Goal: Task Accomplishment & Management: Manage account settings

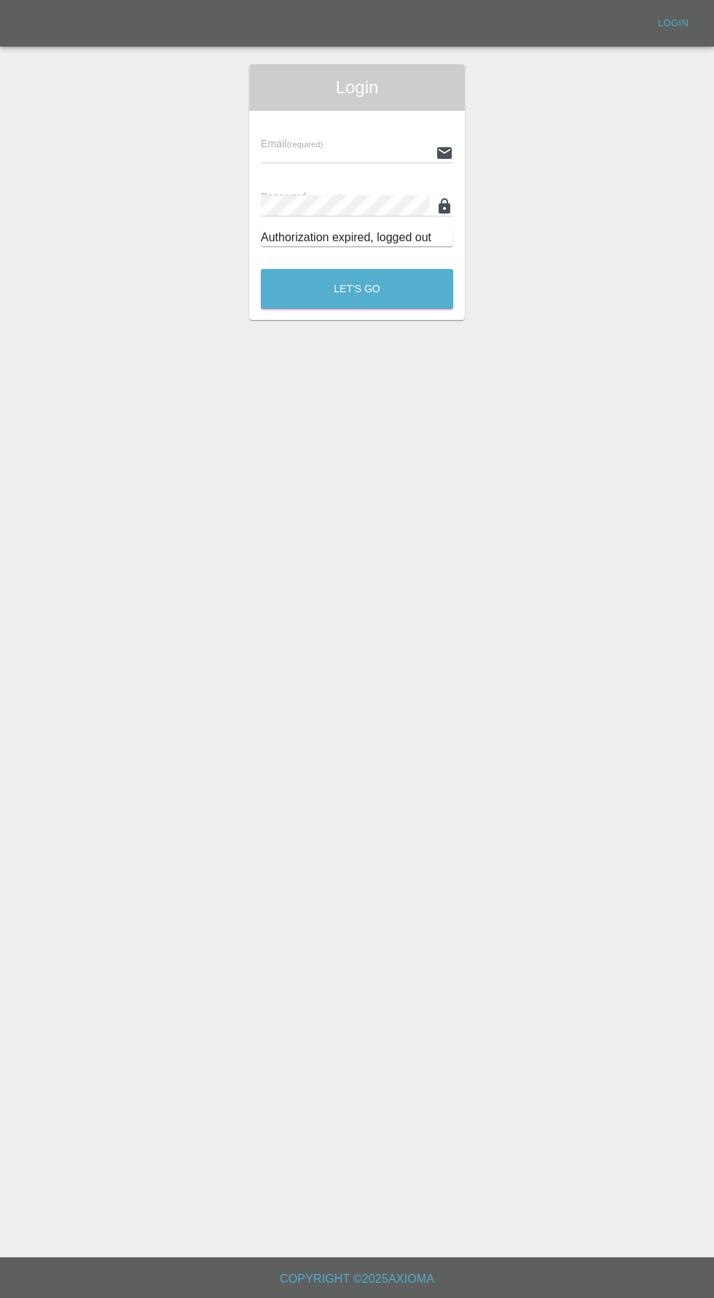
click at [338, 152] on input "text" at bounding box center [345, 152] width 169 height 21
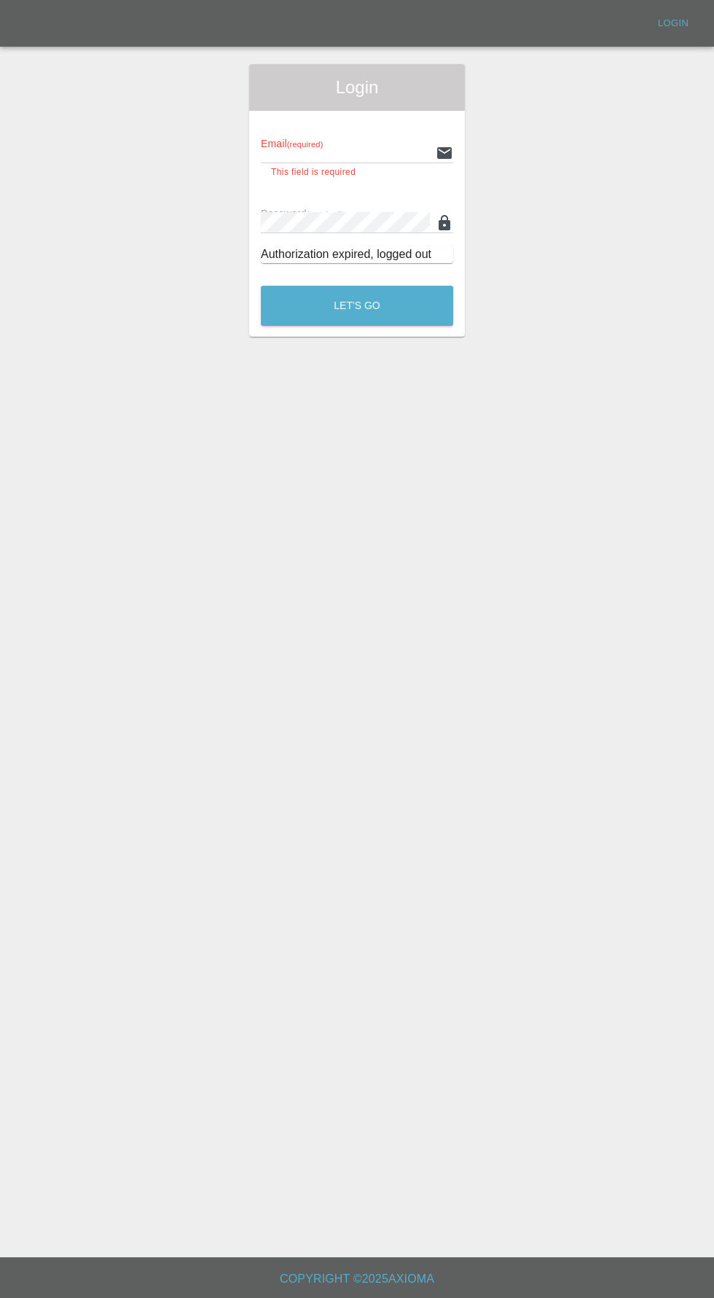
type input "[EMAIL_ADDRESS][DOMAIN_NAME]"
click at [261, 286] on button "Let's Go" at bounding box center [357, 306] width 192 height 40
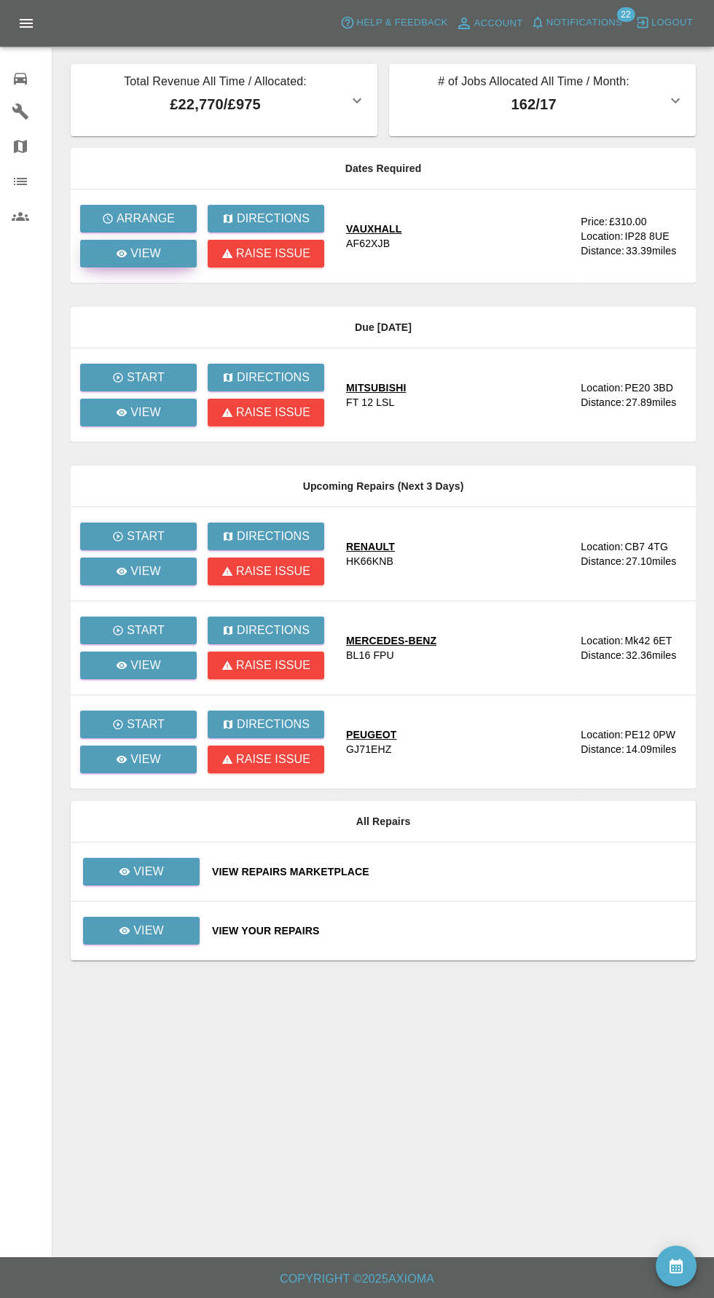
click at [130, 260] on div "View" at bounding box center [138, 253] width 45 height 17
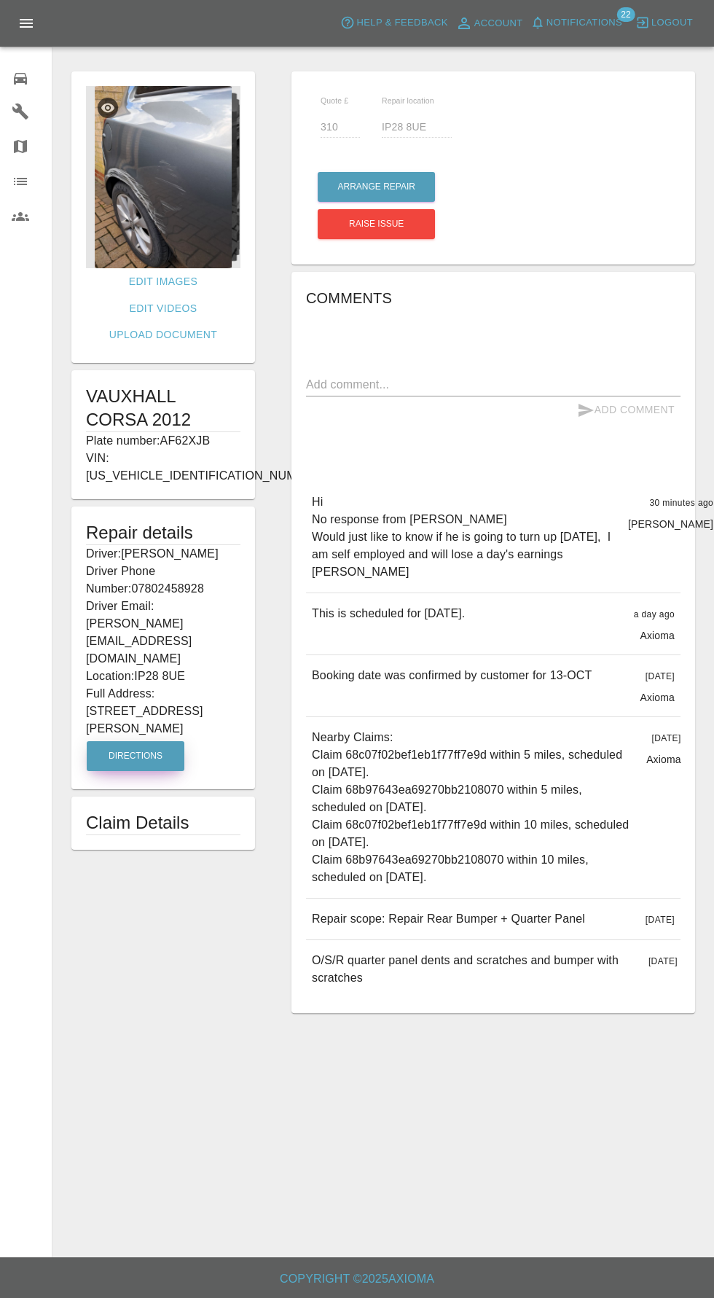
click at [148, 741] on button "Directions" at bounding box center [136, 756] width 98 height 30
click at [164, 189] on img at bounding box center [163, 177] width 155 height 182
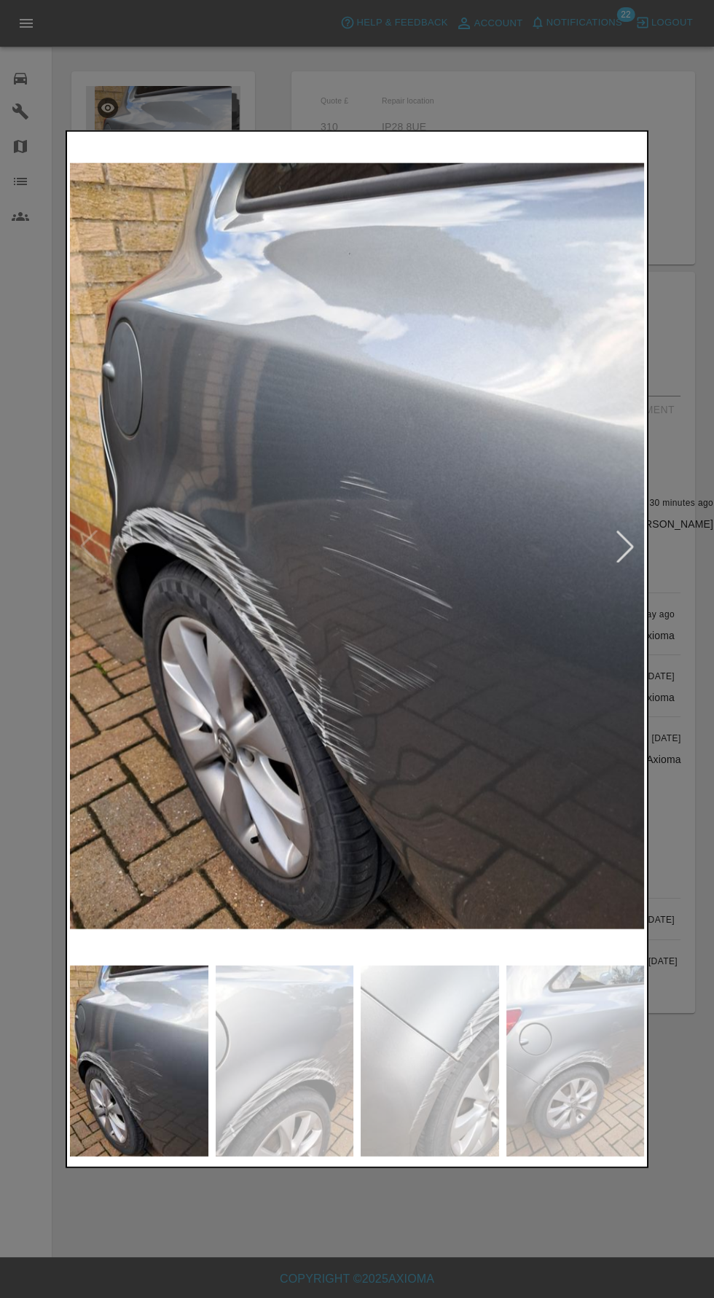
click at [253, 1080] on img at bounding box center [285, 1061] width 139 height 192
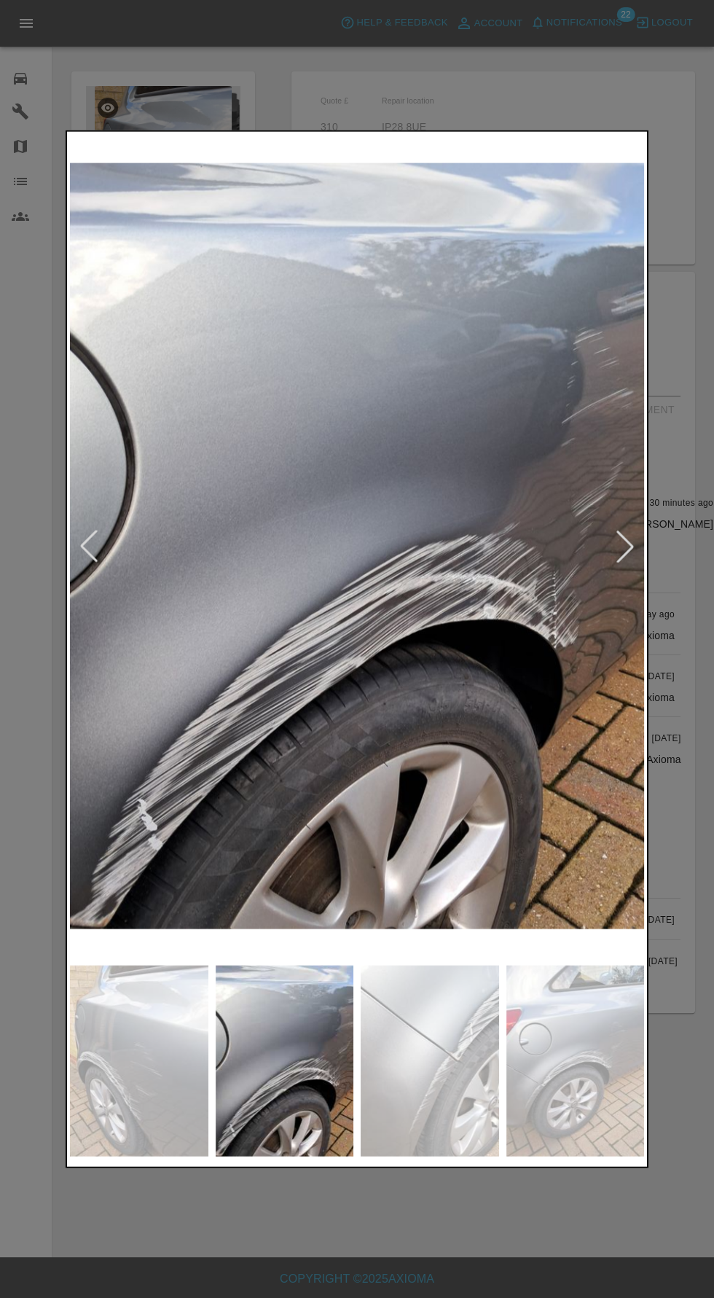
click at [407, 1095] on img at bounding box center [430, 1061] width 139 height 192
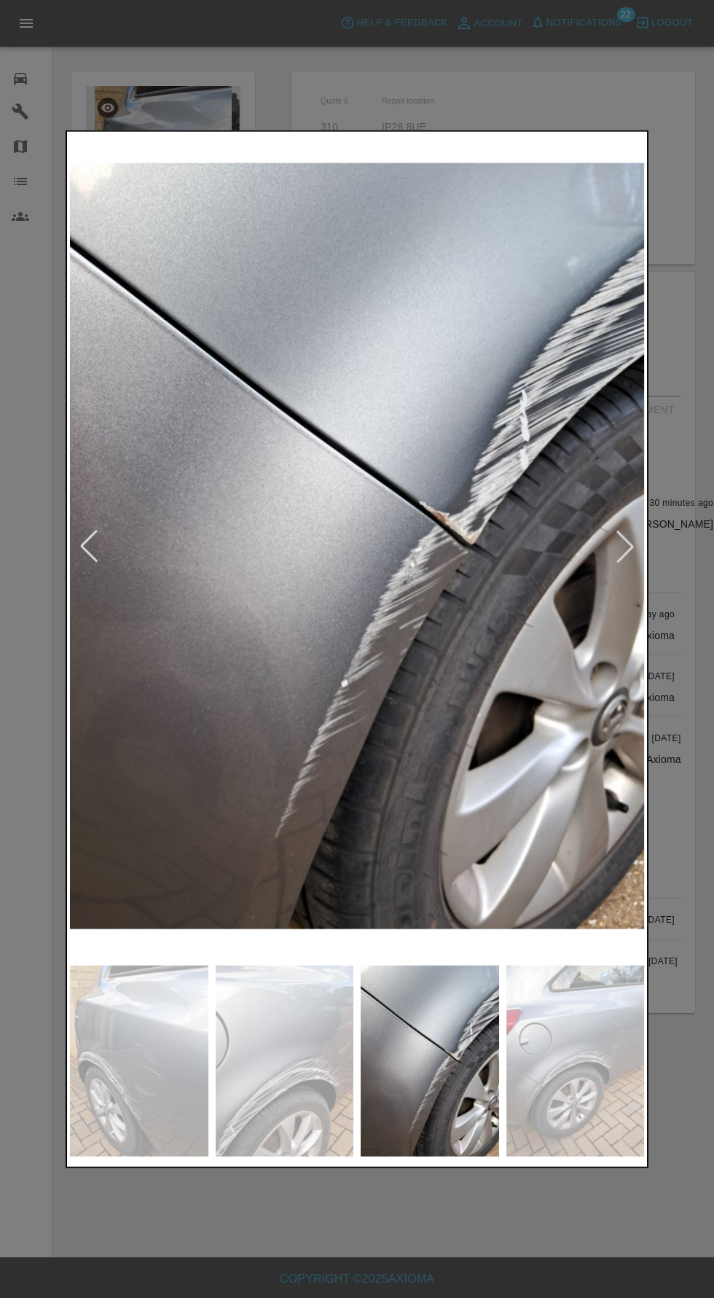
click at [537, 1088] on img at bounding box center [576, 1061] width 139 height 192
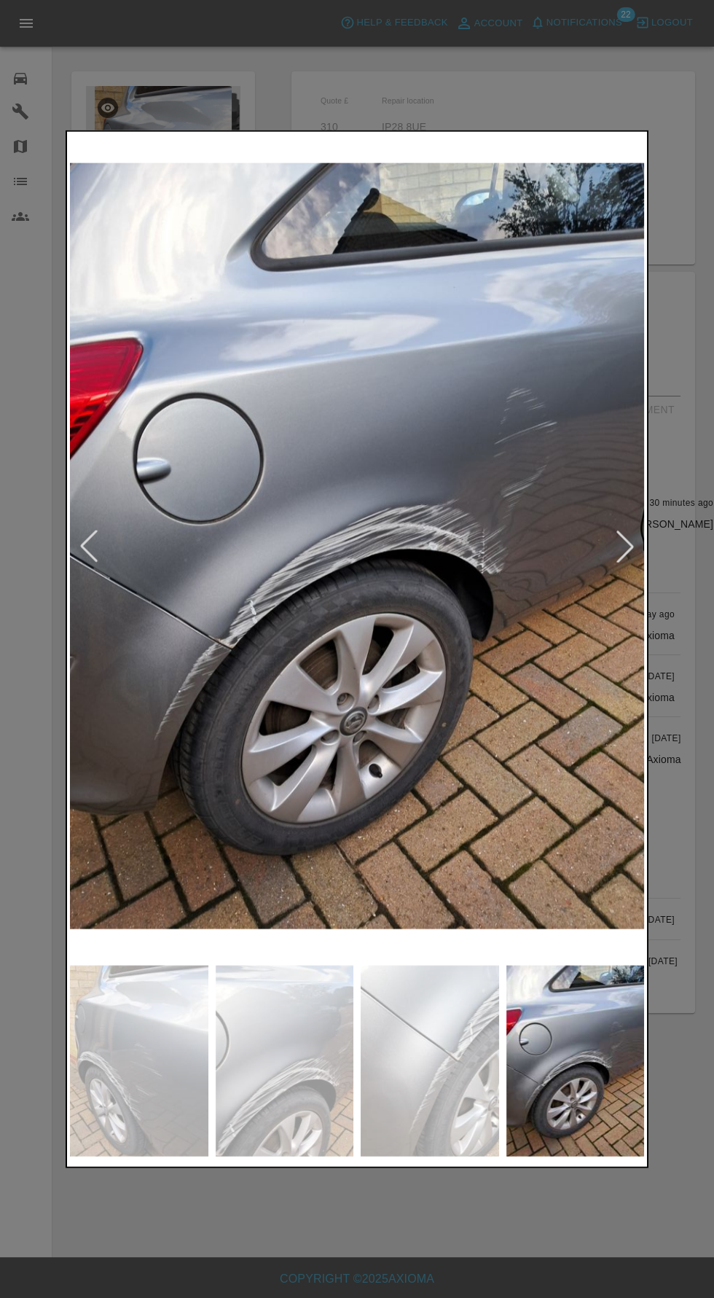
click at [553, 1066] on img at bounding box center [576, 1061] width 139 height 192
click at [426, 1075] on img at bounding box center [430, 1061] width 139 height 192
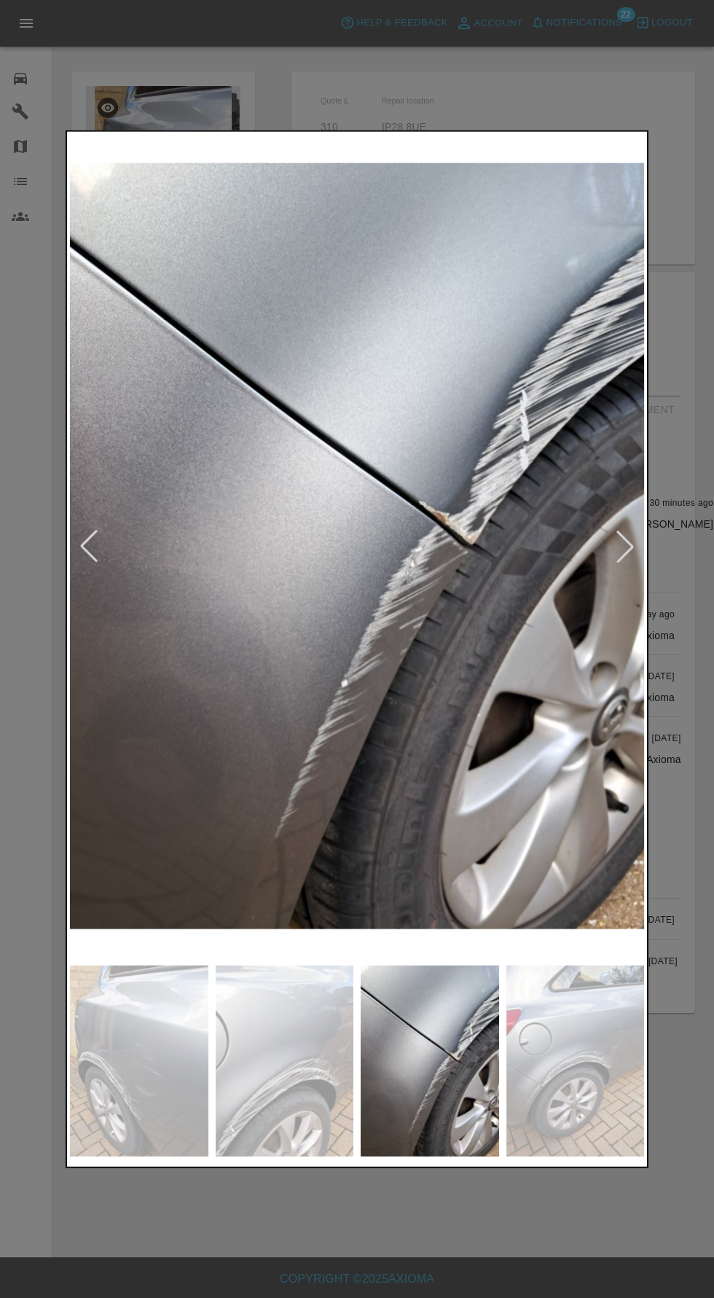
click at [323, 1061] on img at bounding box center [285, 1061] width 139 height 192
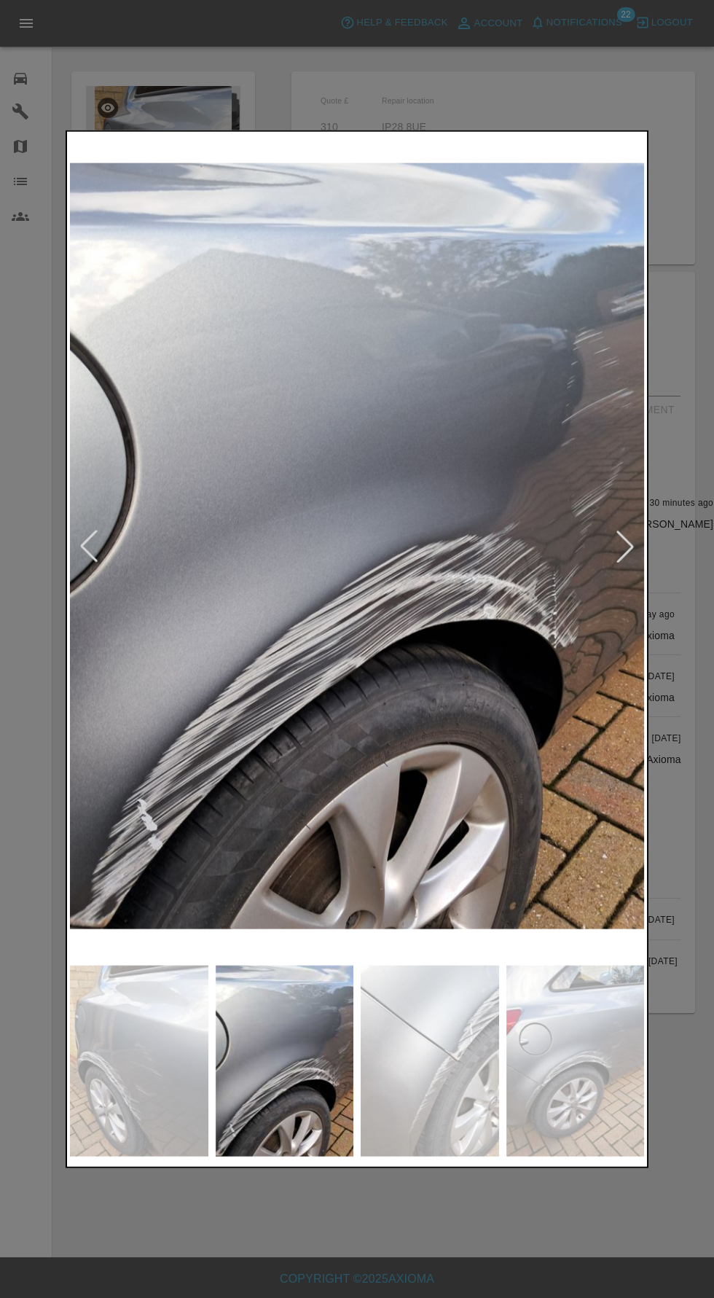
click at [237, 1085] on img at bounding box center [285, 1061] width 139 height 192
click at [165, 1081] on img at bounding box center [139, 1061] width 139 height 192
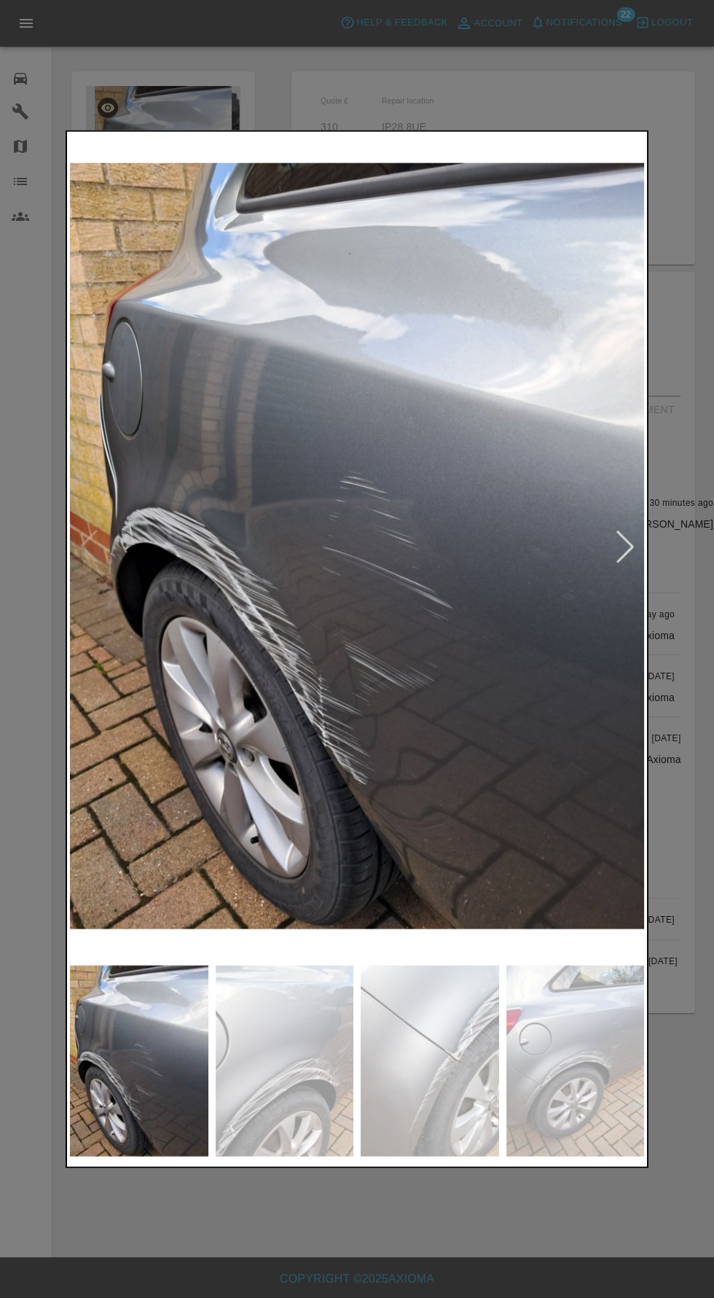
click at [122, 1104] on img at bounding box center [139, 1061] width 139 height 192
click at [252, 1135] on img at bounding box center [285, 1061] width 139 height 192
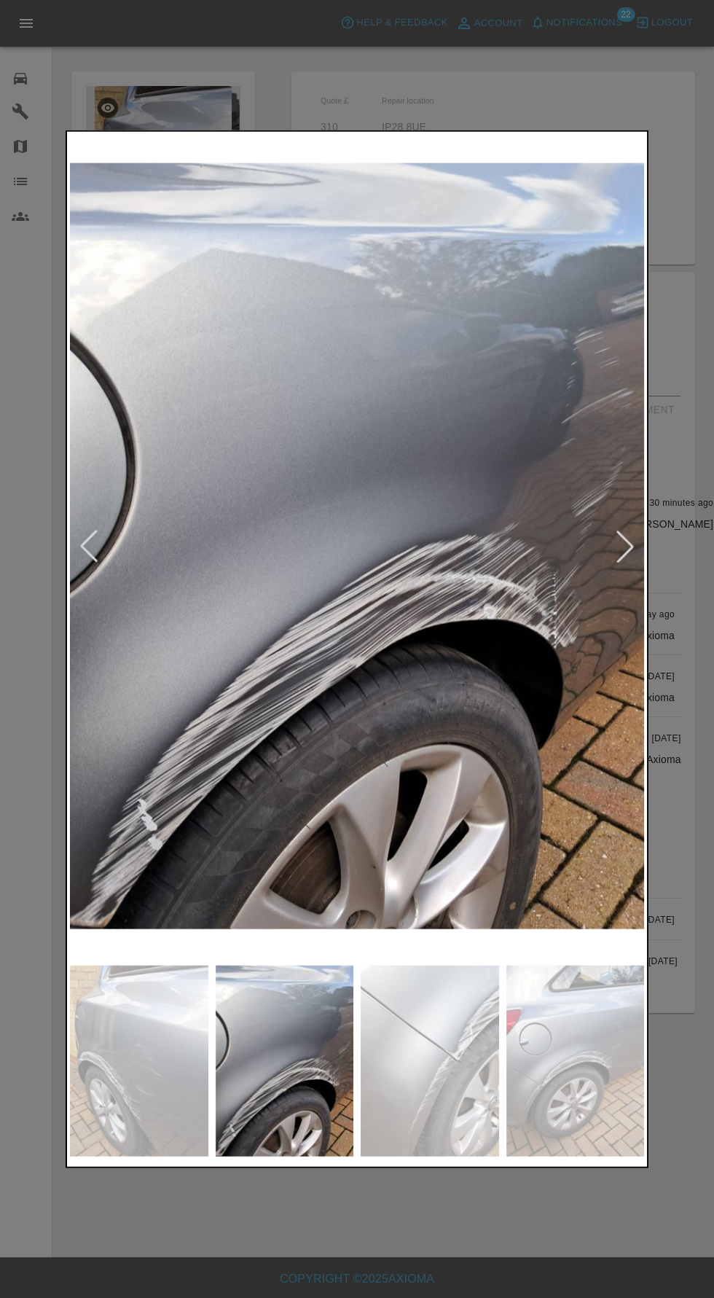
click at [361, 1108] on img at bounding box center [430, 1061] width 139 height 192
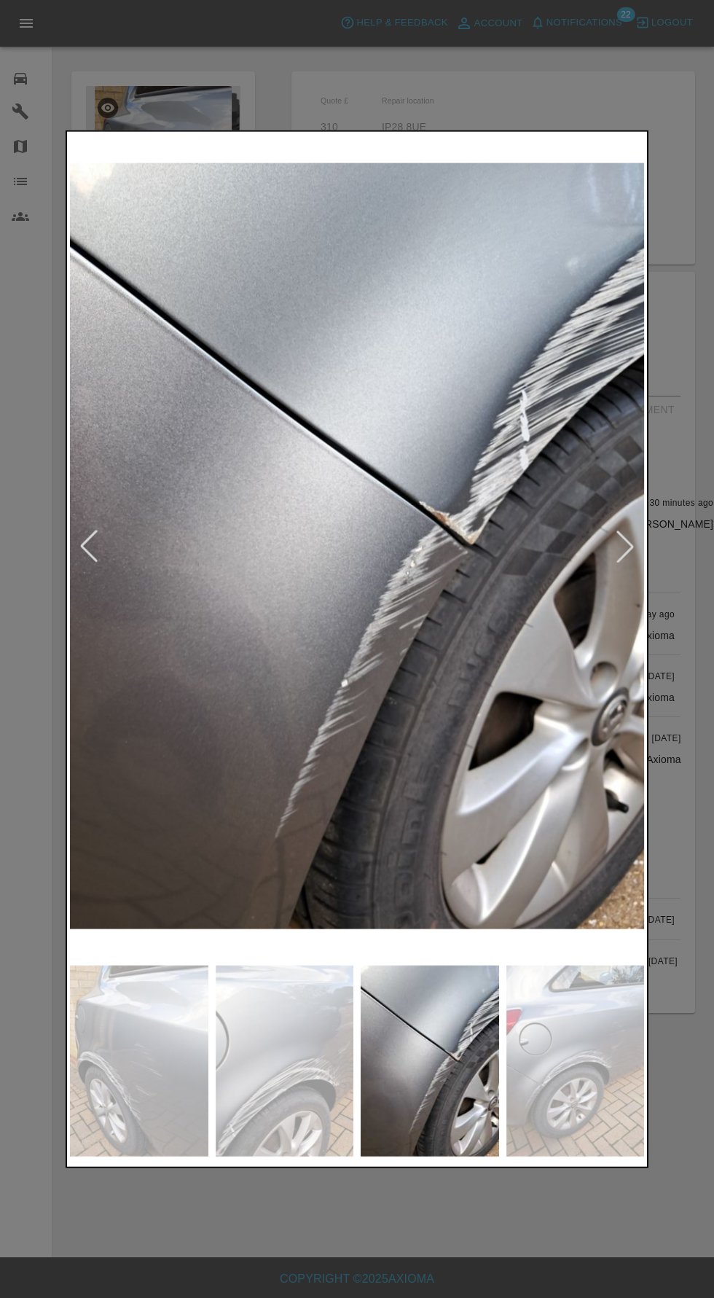
click at [408, 1101] on img at bounding box center [430, 1061] width 139 height 192
click at [562, 1085] on img at bounding box center [576, 1061] width 139 height 192
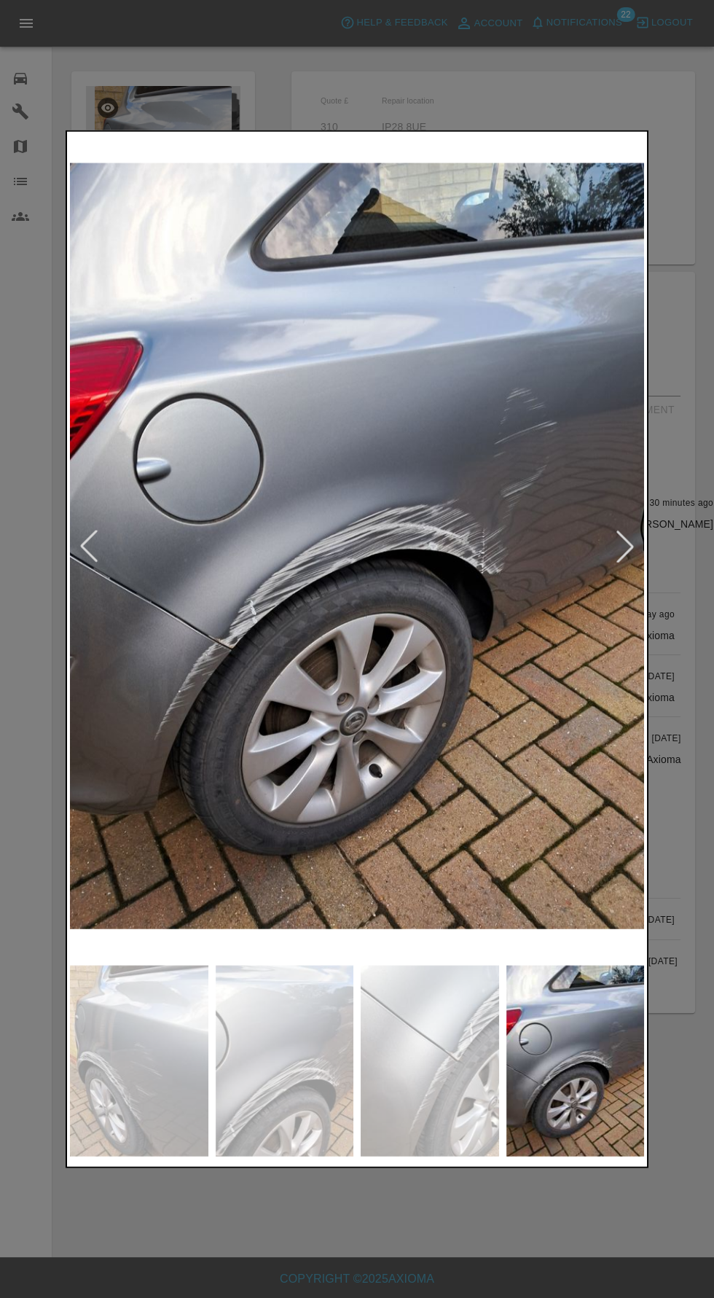
click at [386, 1235] on div at bounding box center [357, 649] width 714 height 1298
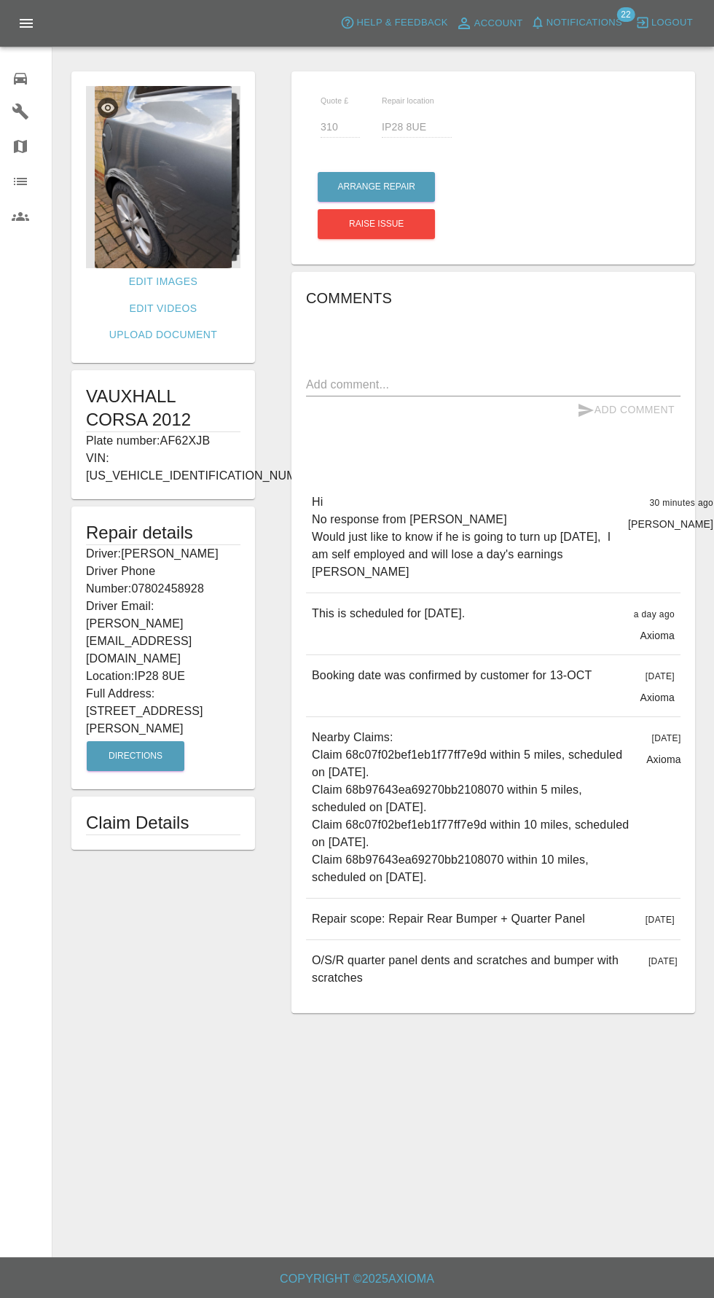
click at [188, 190] on img at bounding box center [163, 177] width 155 height 182
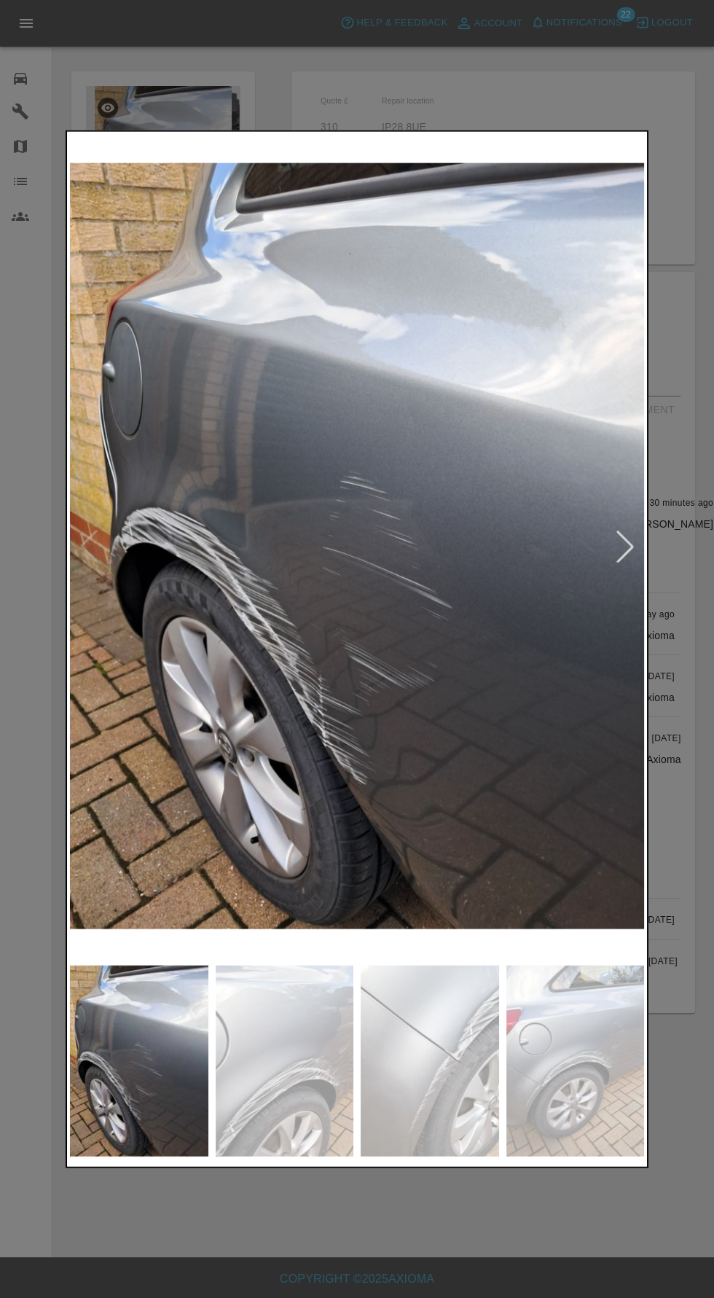
click at [626, 561] on div at bounding box center [625, 546] width 32 height 32
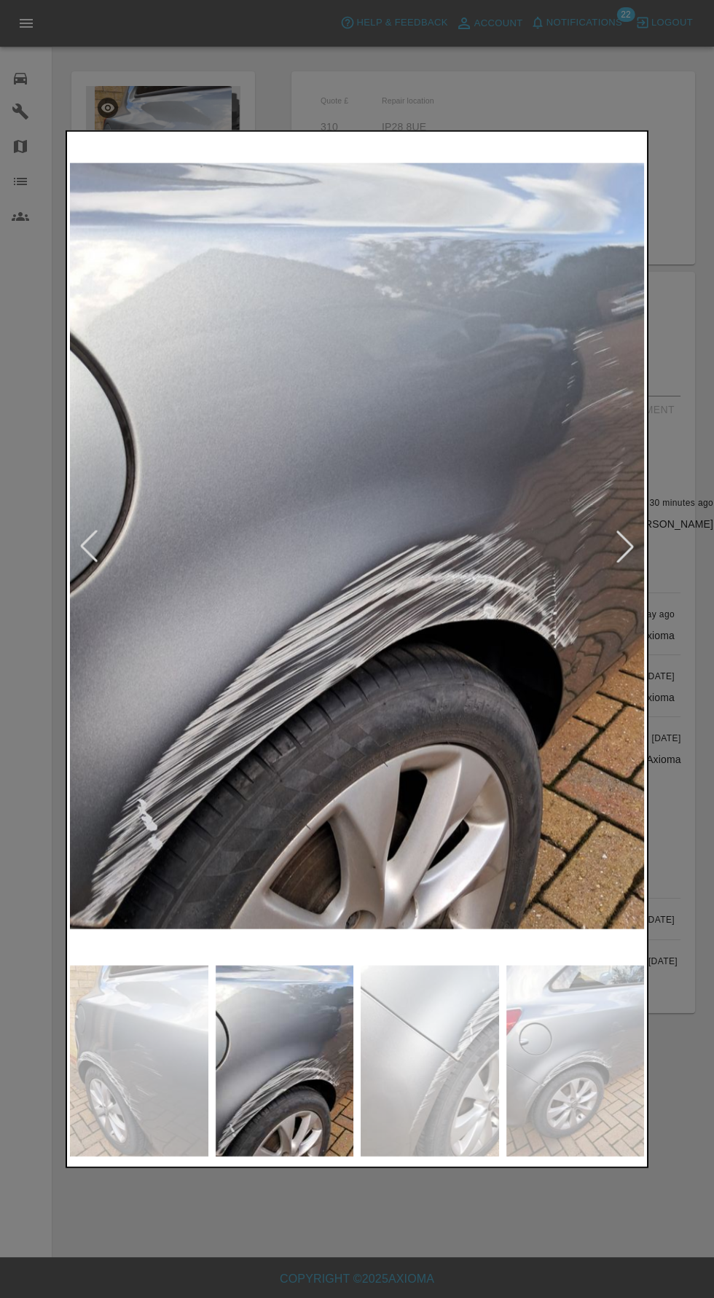
click at [631, 554] on div at bounding box center [625, 546] width 32 height 32
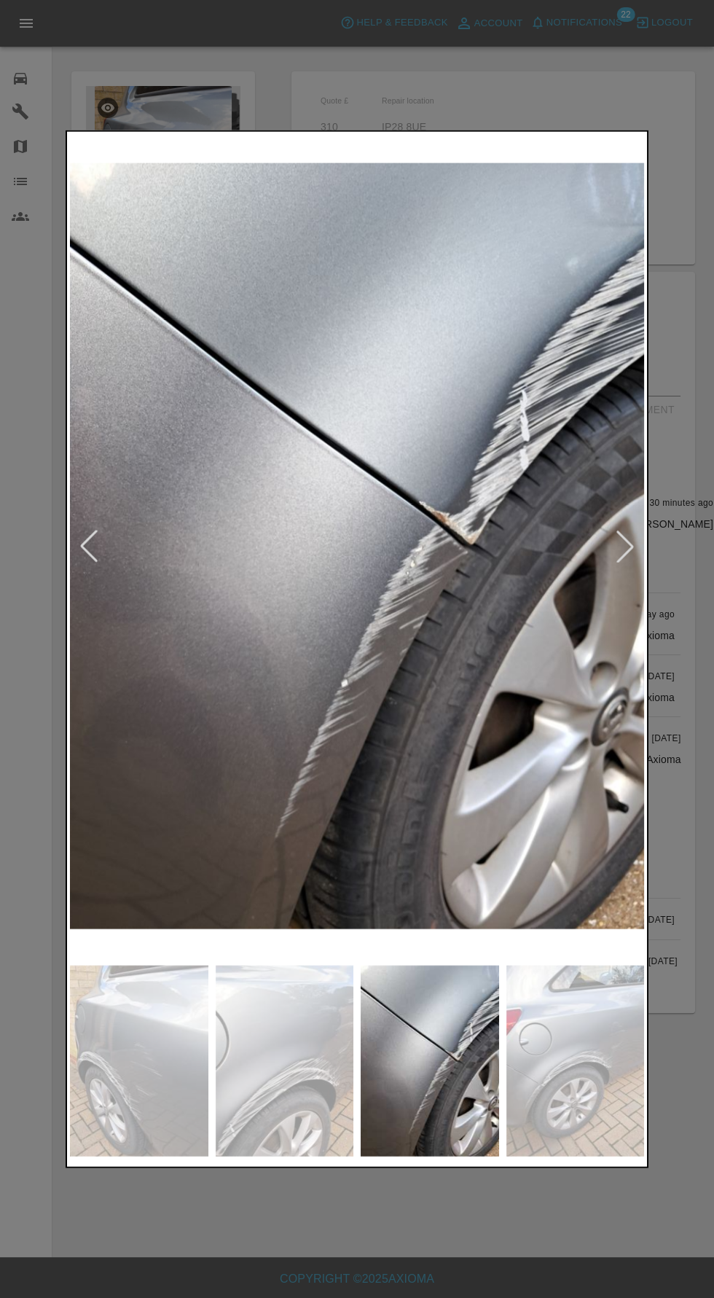
click at [618, 551] on div at bounding box center [625, 546] width 32 height 32
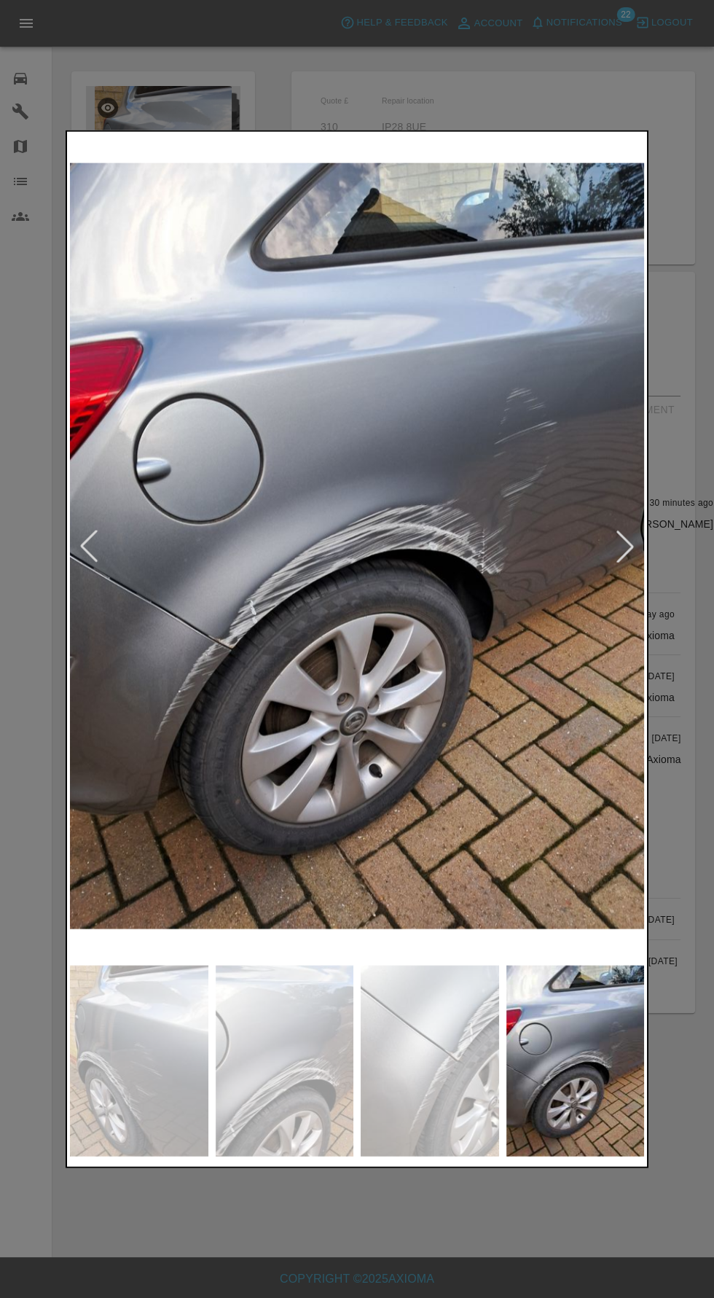
click at [631, 551] on div at bounding box center [625, 546] width 32 height 32
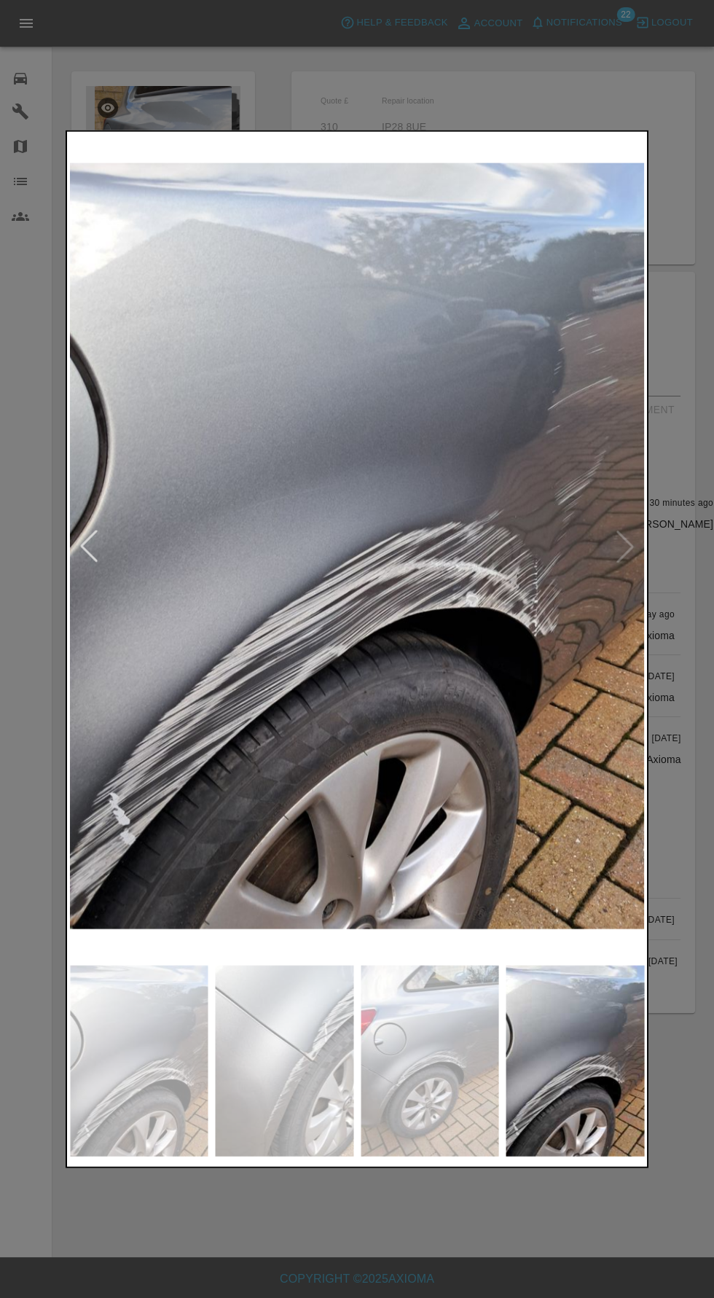
click at [474, 1234] on div at bounding box center [357, 649] width 714 height 1298
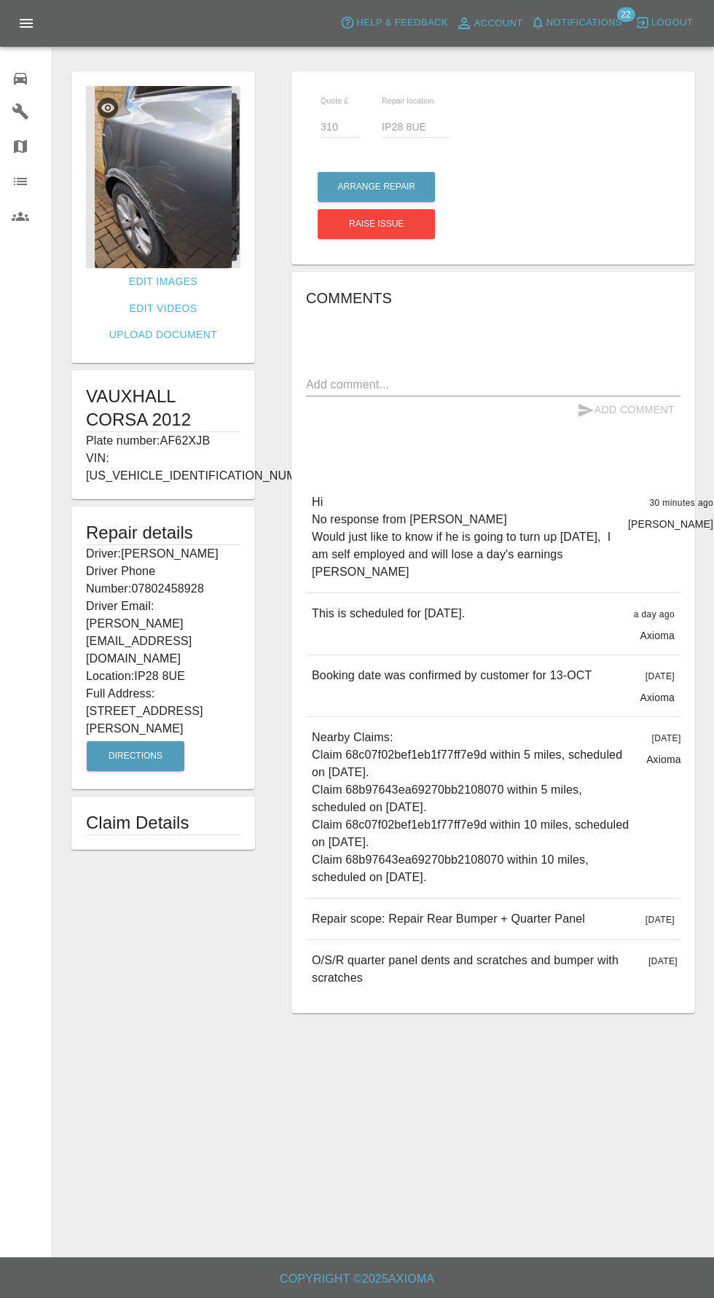
click at [126, 170] on img at bounding box center [163, 177] width 155 height 182
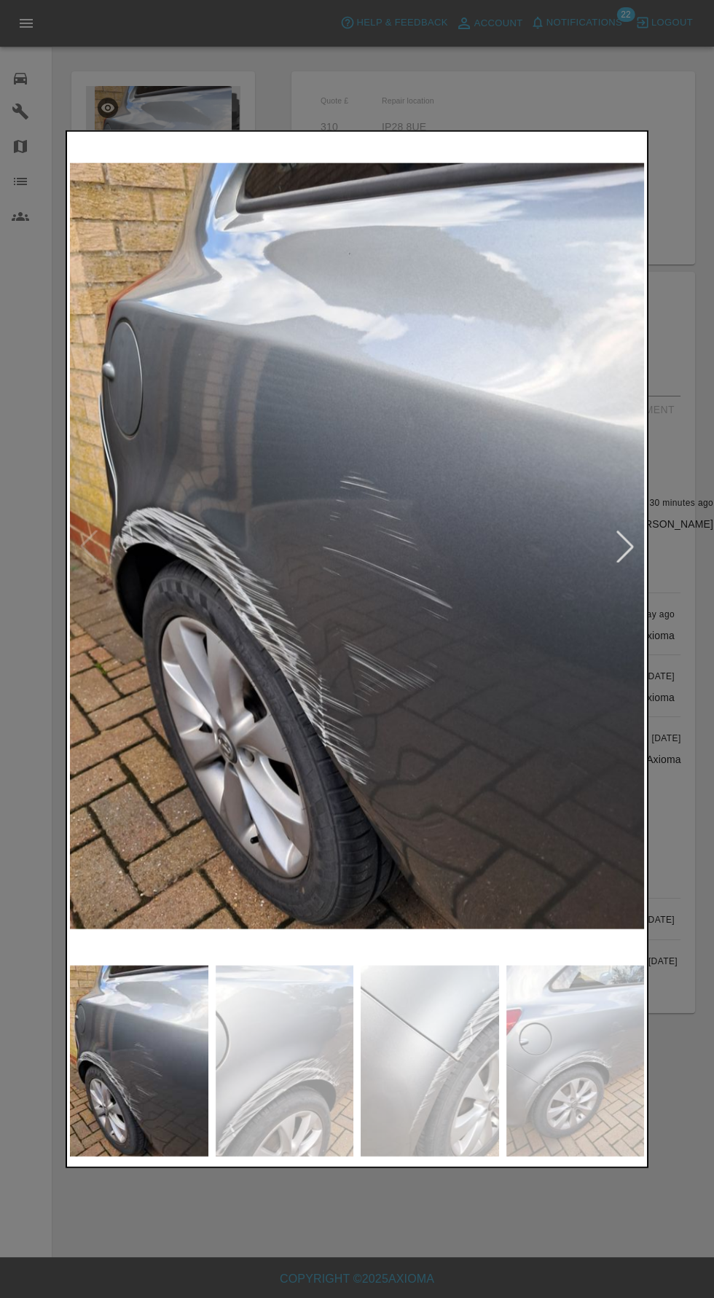
click at [348, 737] on img at bounding box center [357, 546] width 574 height 824
click at [625, 535] on div at bounding box center [625, 546] width 32 height 32
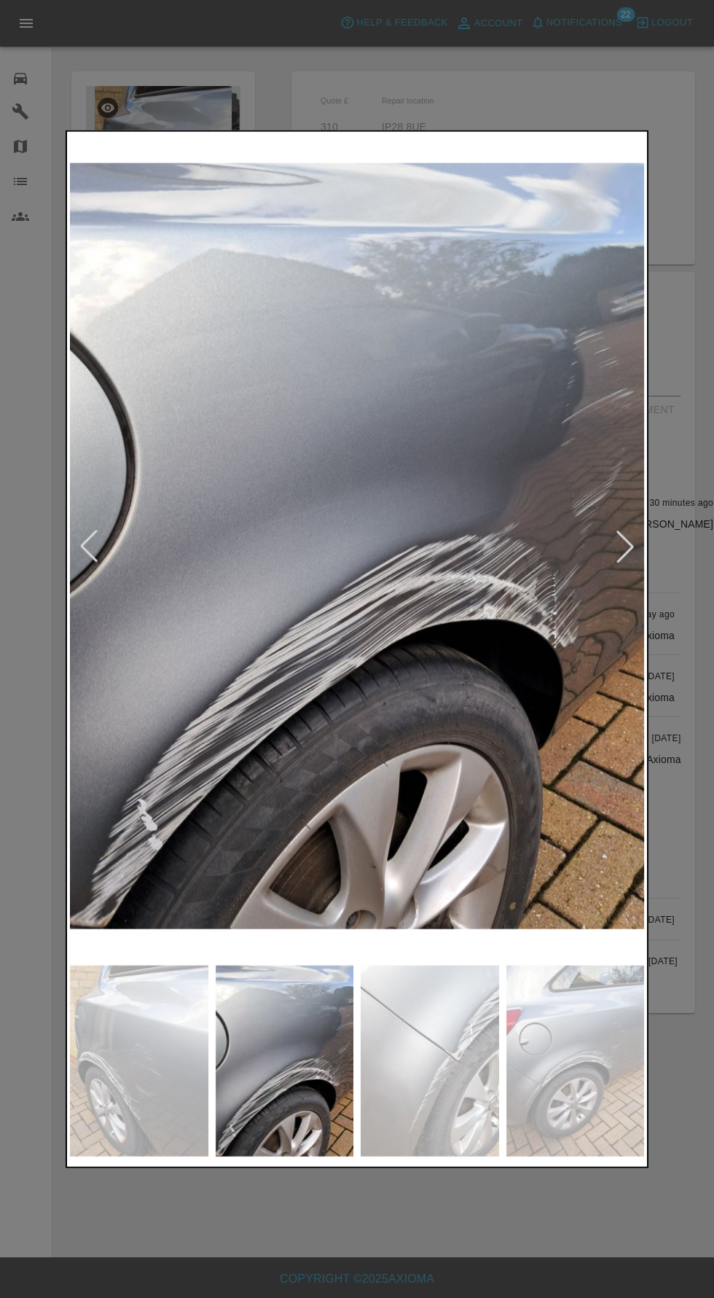
click at [655, 537] on div at bounding box center [357, 649] width 714 height 1298
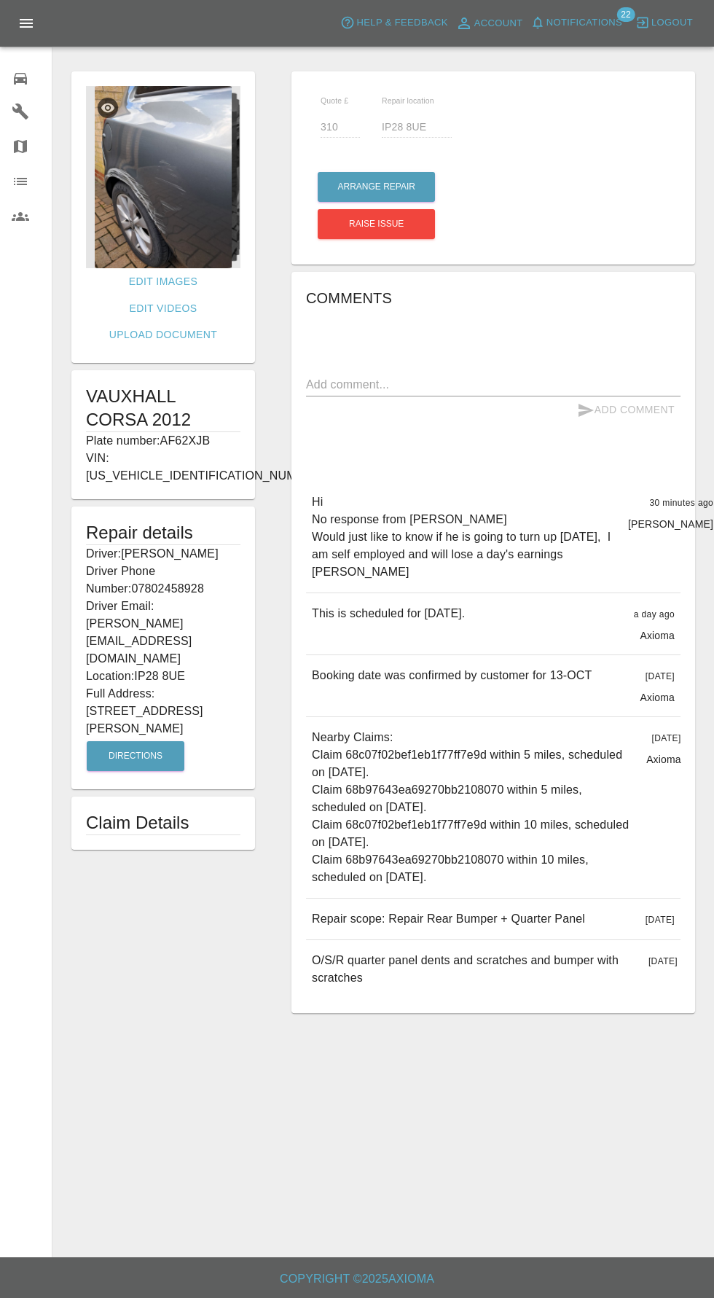
click at [630, 559] on div "Hi No response from [PERSON_NAME] Would just like to know if he is going to tur…" at bounding box center [493, 537] width 375 height 111
click at [139, 741] on button "Directions" at bounding box center [136, 756] width 98 height 30
click at [390, 187] on button "Arrange Repair" at bounding box center [376, 187] width 117 height 30
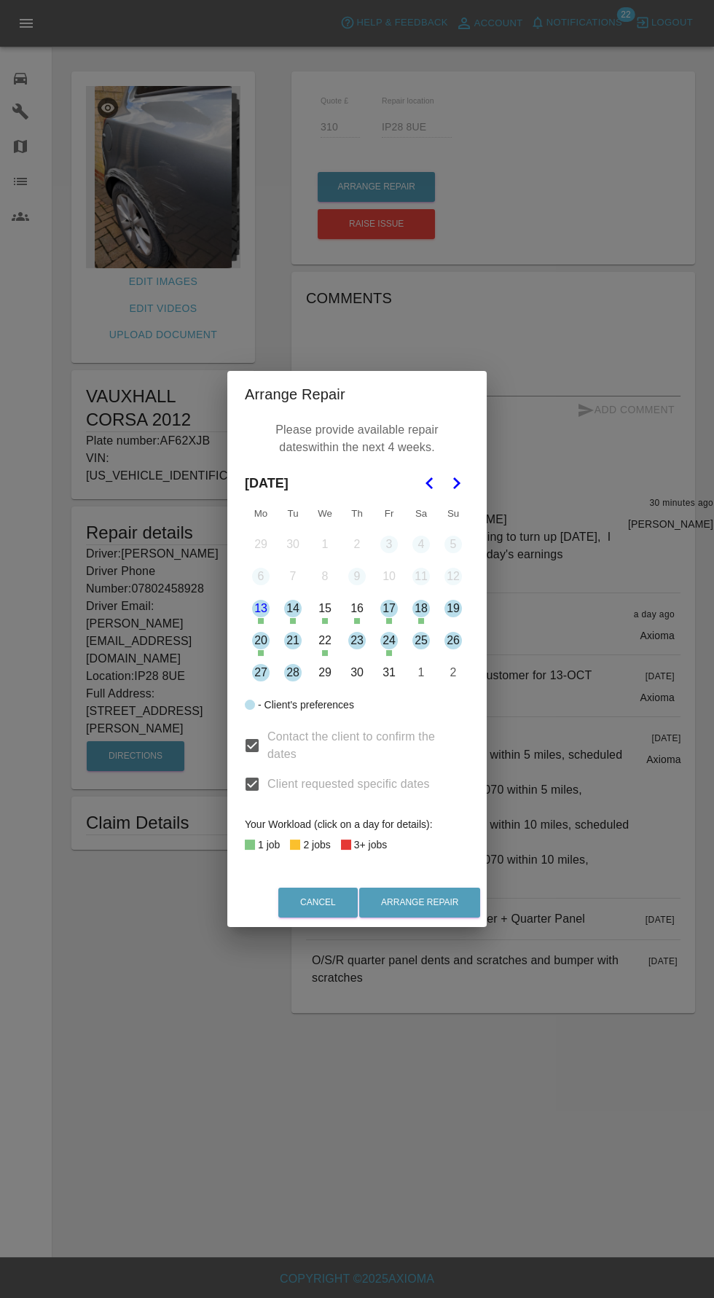
click at [260, 673] on button "27" at bounding box center [261, 673] width 31 height 31
click at [291, 673] on button "28" at bounding box center [293, 673] width 31 height 31
click at [422, 913] on button "Arrange Repair" at bounding box center [419, 903] width 121 height 30
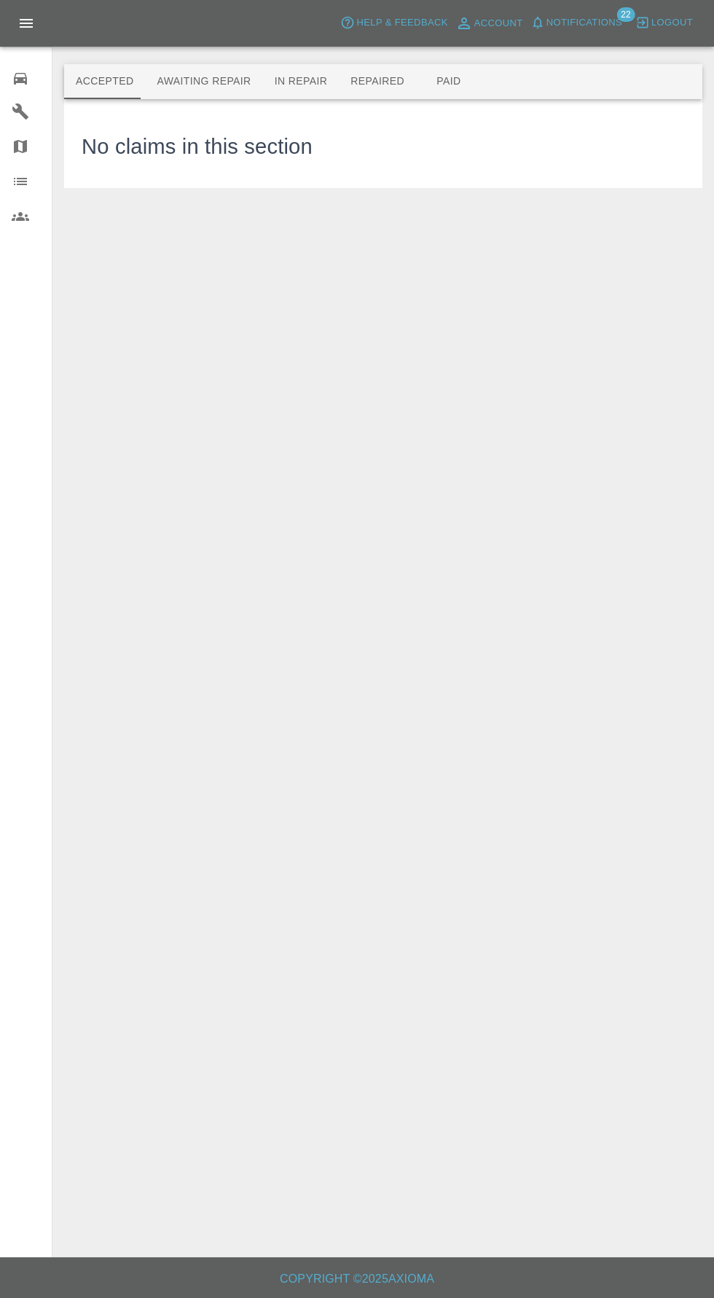
click at [195, 85] on button "Awaiting Repair" at bounding box center [203, 81] width 117 height 35
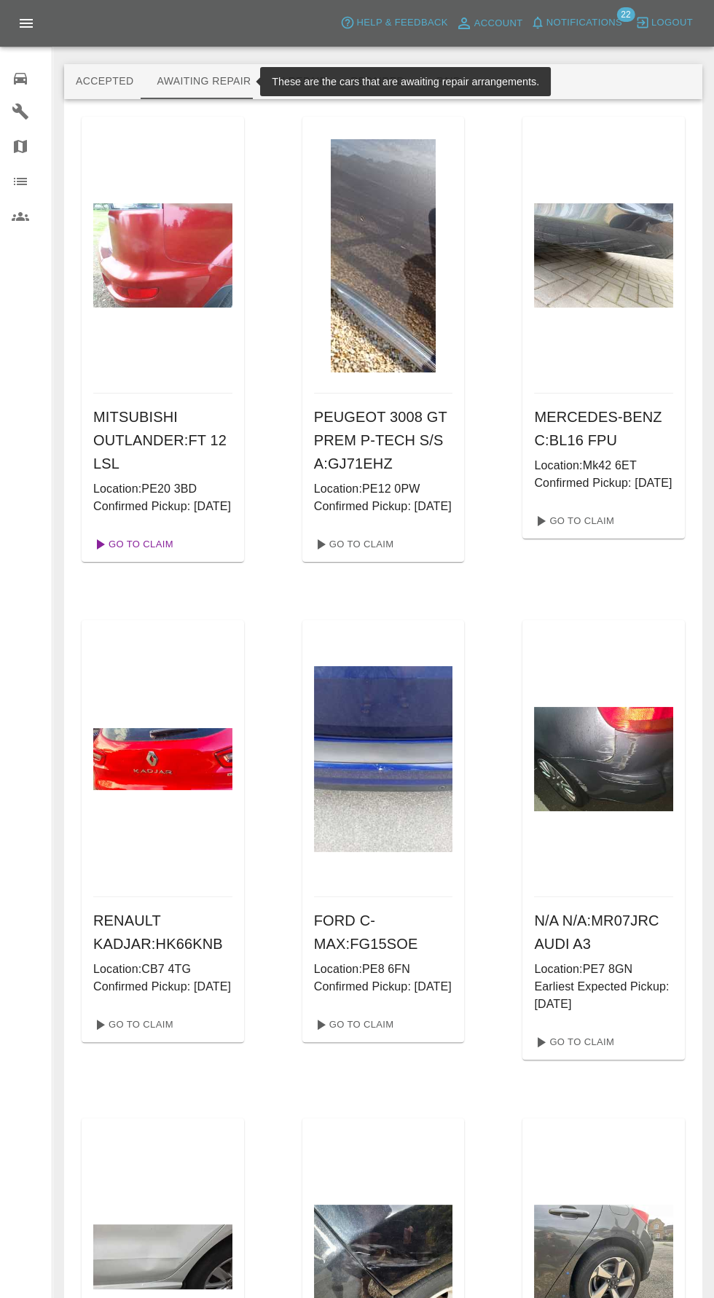
click at [135, 556] on link "Go To Claim" at bounding box center [132, 544] width 90 height 23
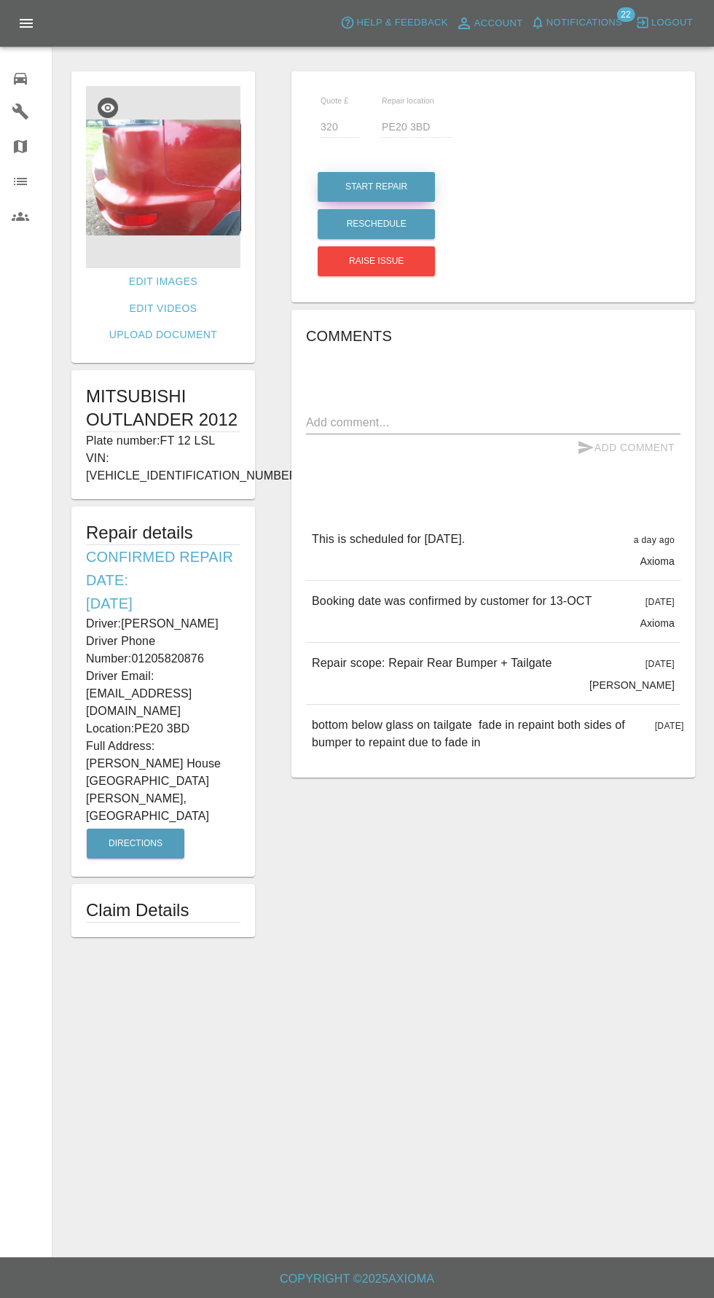
click at [402, 179] on button "Start Repair" at bounding box center [376, 187] width 117 height 30
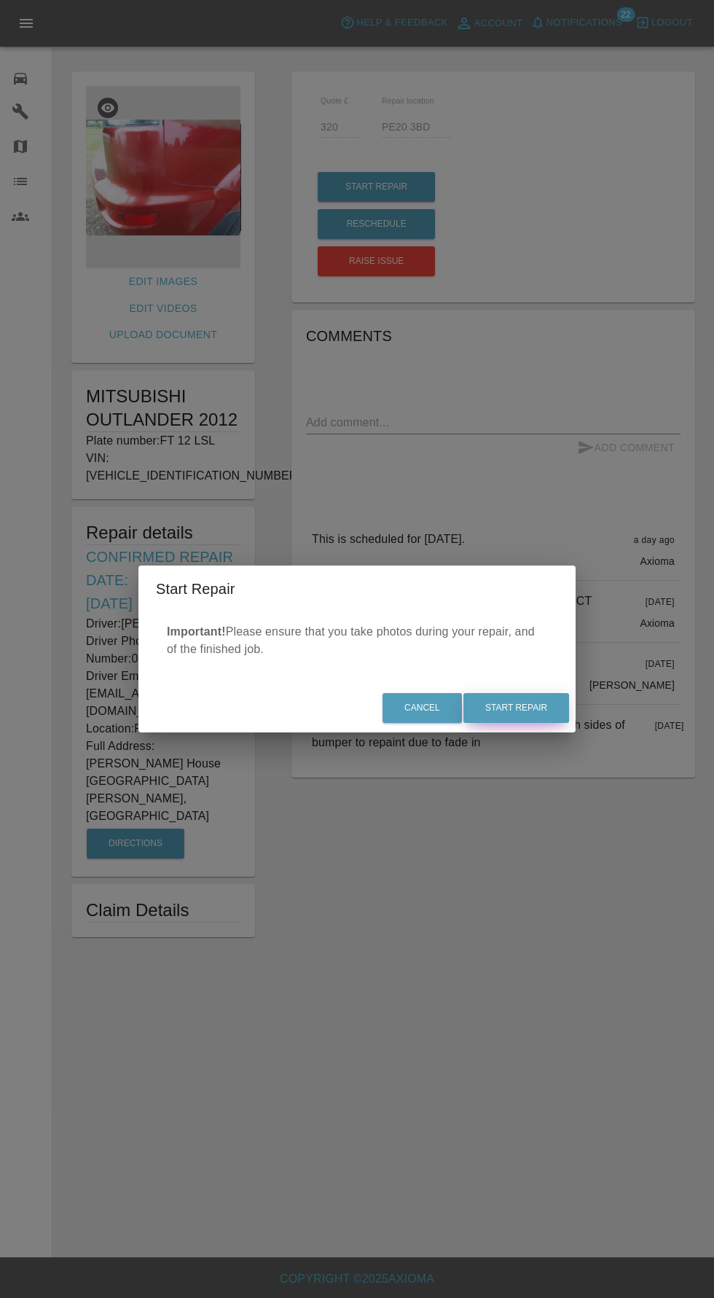
click at [540, 717] on button "Start Repair" at bounding box center [517, 708] width 106 height 30
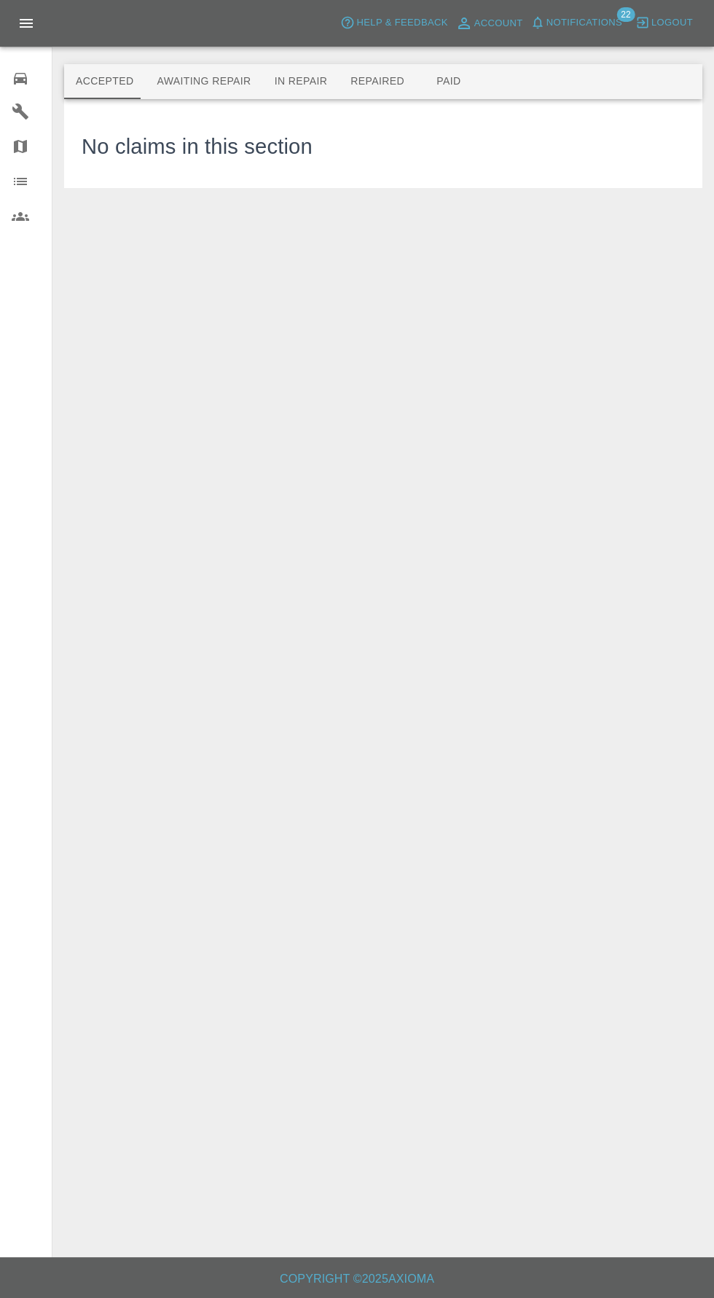
click at [222, 82] on button "Awaiting Repair" at bounding box center [203, 81] width 117 height 35
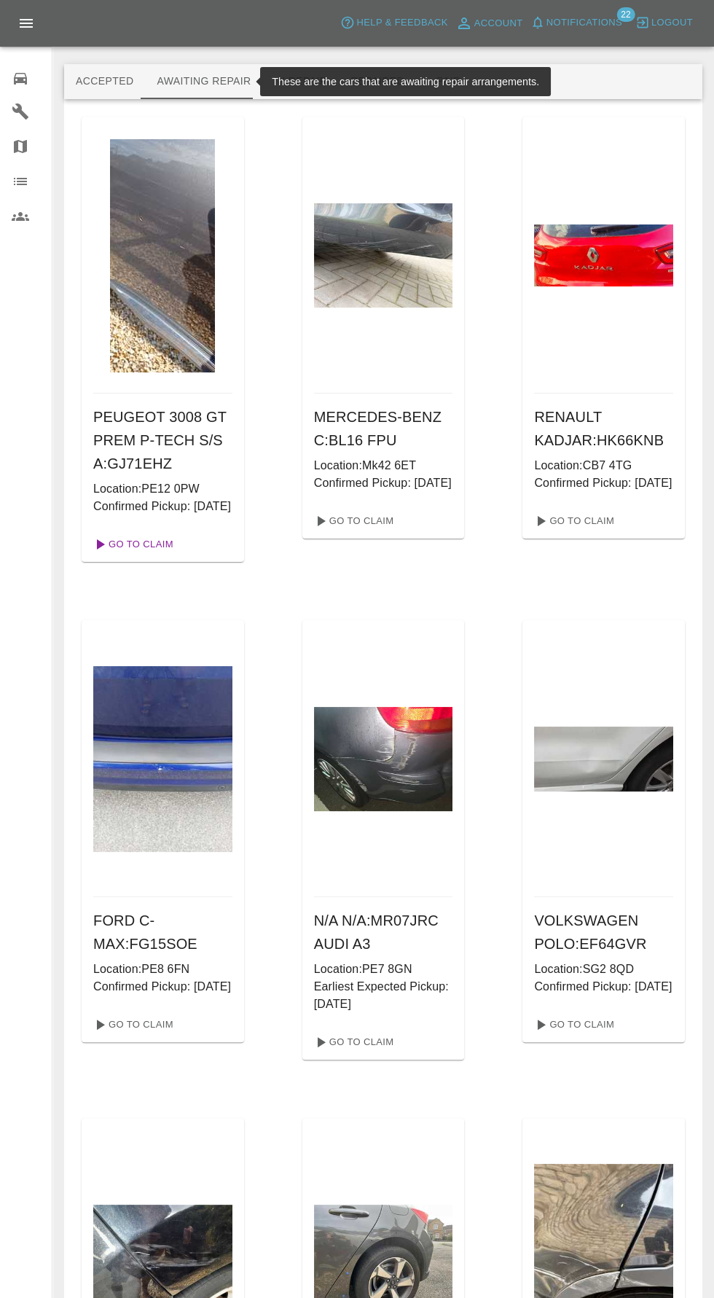
click at [152, 556] on link "Go To Claim" at bounding box center [132, 544] width 90 height 23
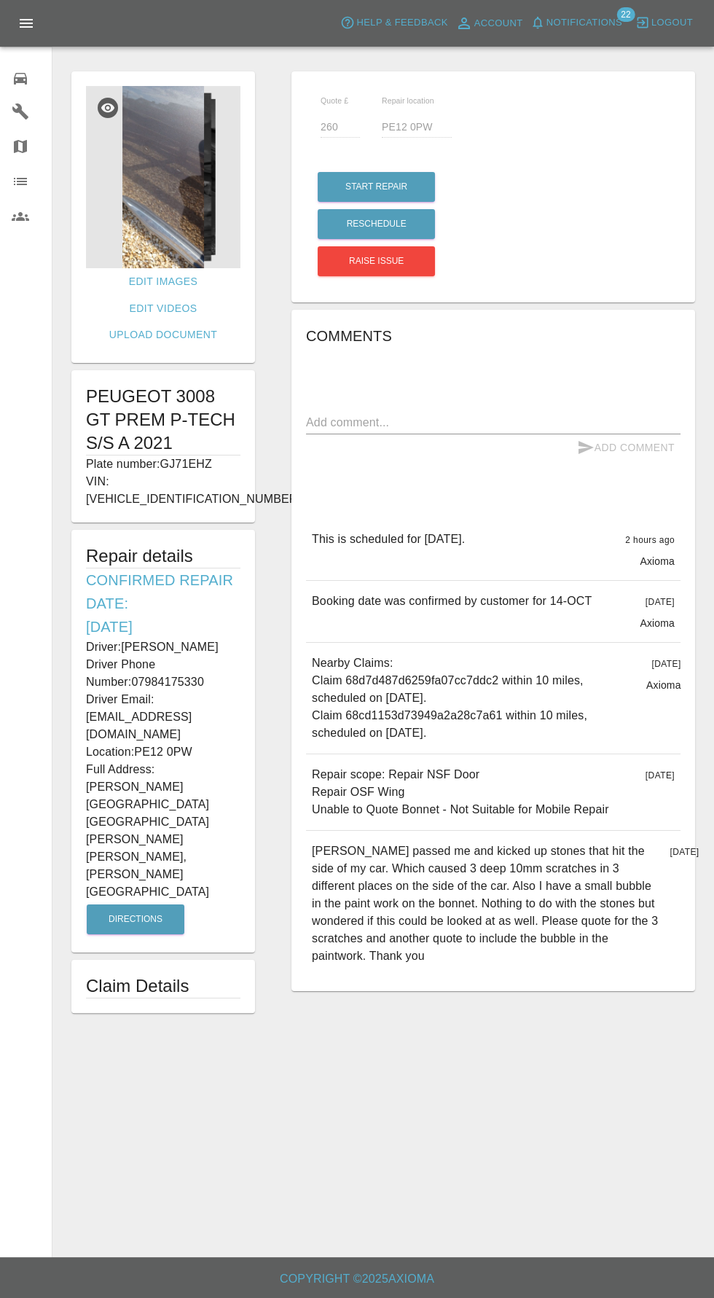
click at [168, 196] on img at bounding box center [163, 177] width 155 height 182
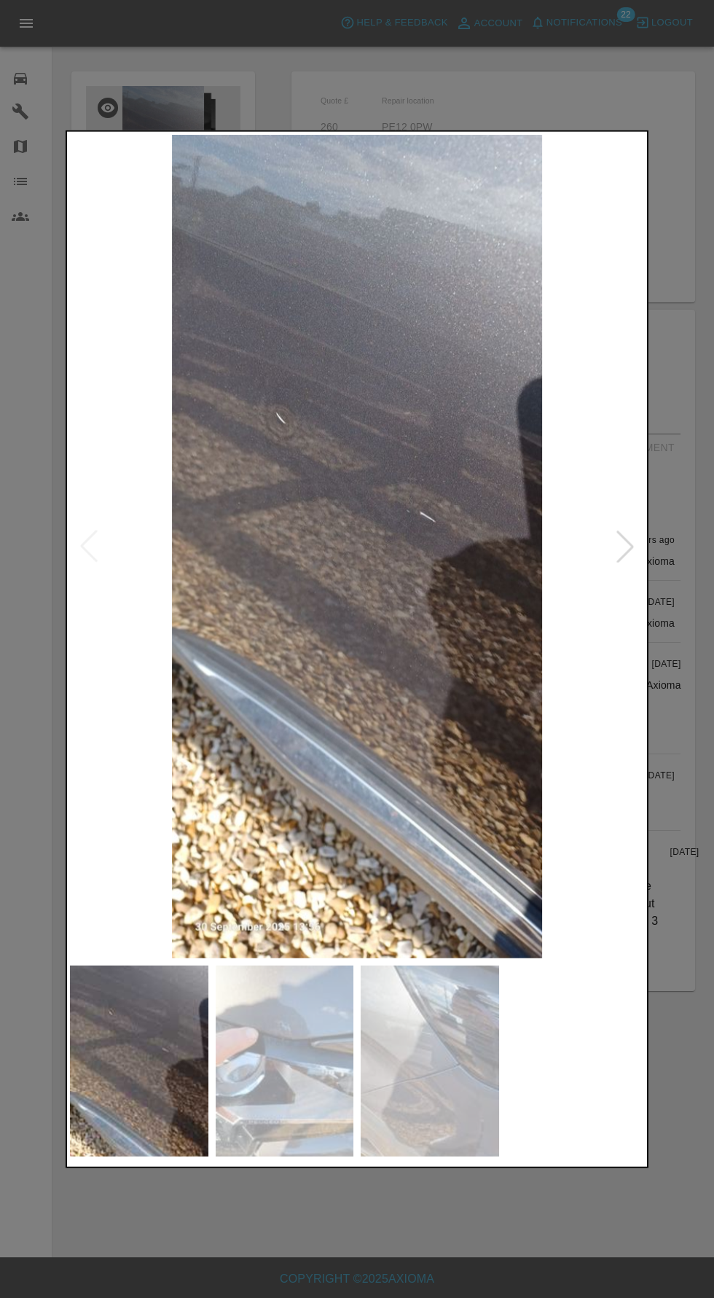
click at [289, 1075] on img at bounding box center [285, 1061] width 139 height 192
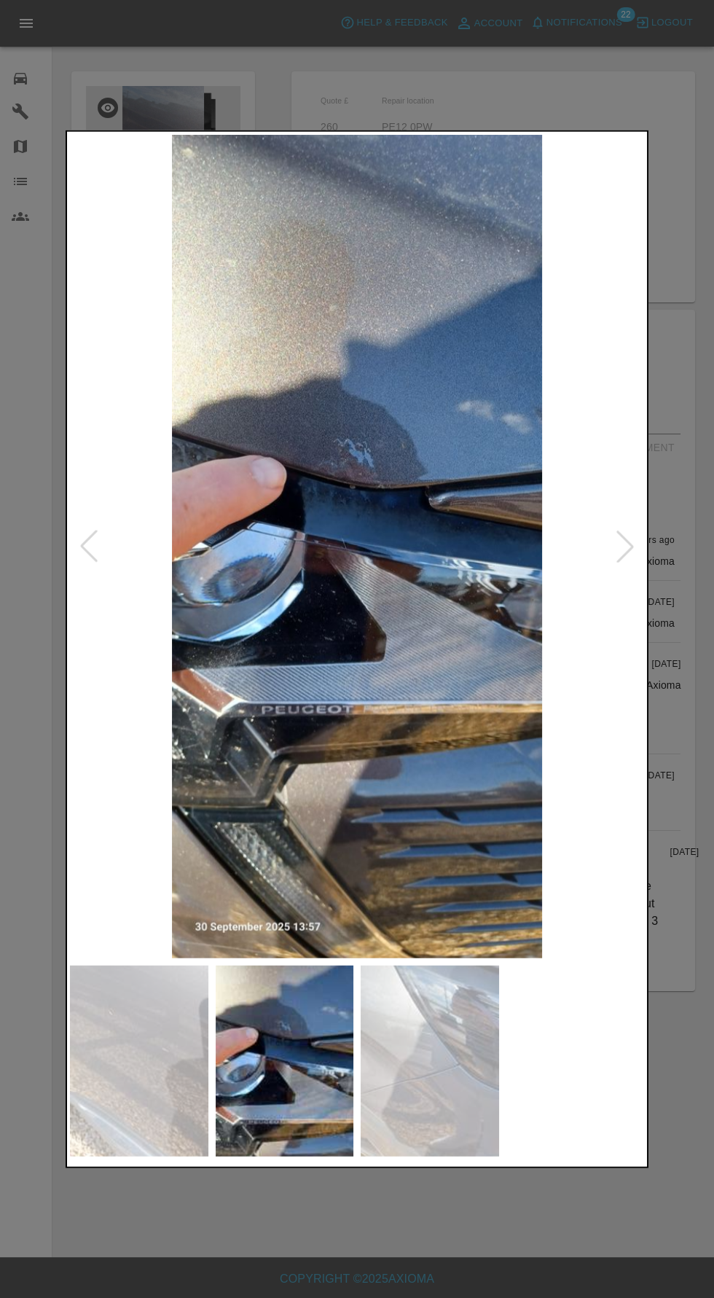
click at [411, 1088] on img at bounding box center [430, 1061] width 139 height 192
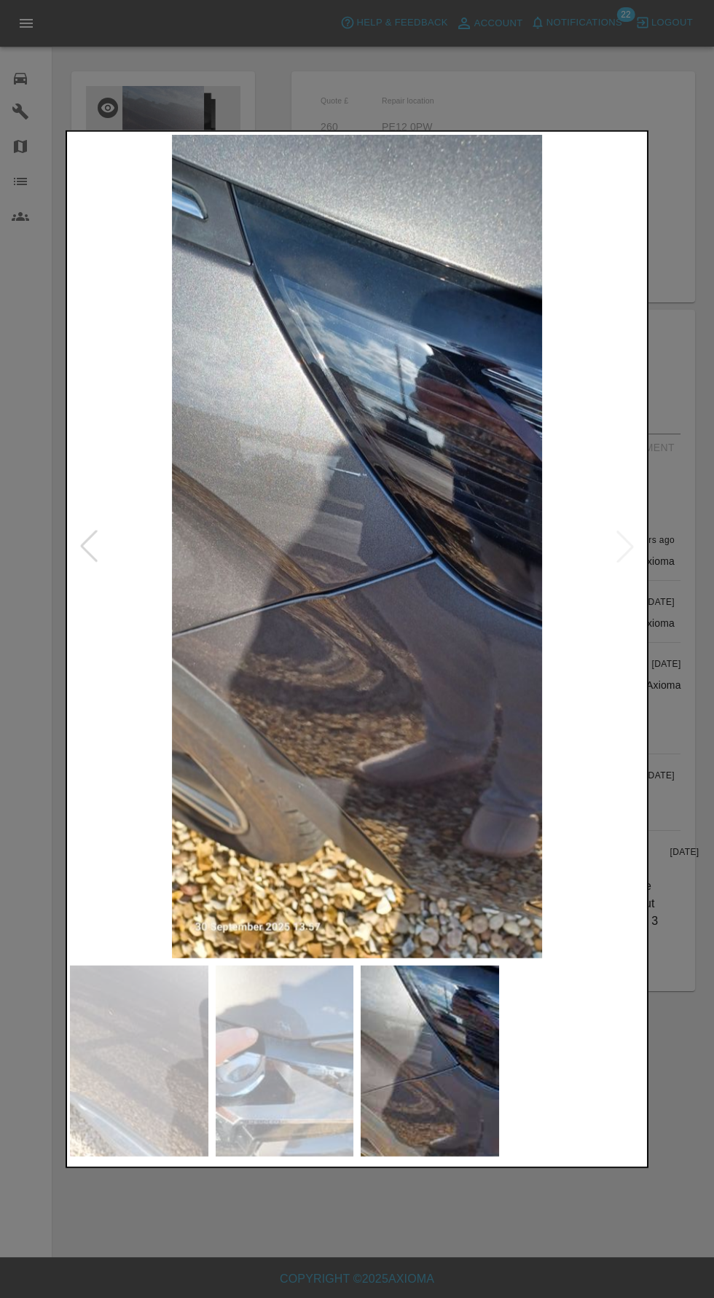
click at [157, 1067] on img at bounding box center [139, 1061] width 139 height 192
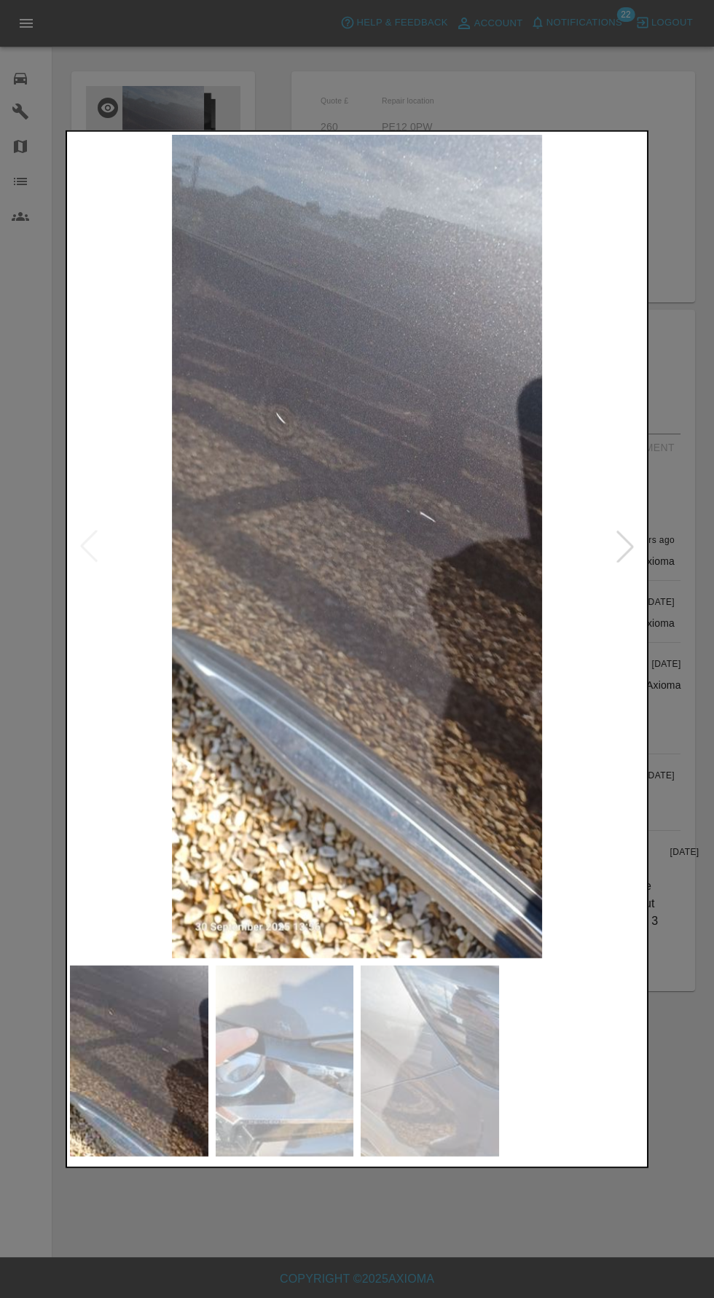
click at [279, 1104] on img at bounding box center [285, 1061] width 139 height 192
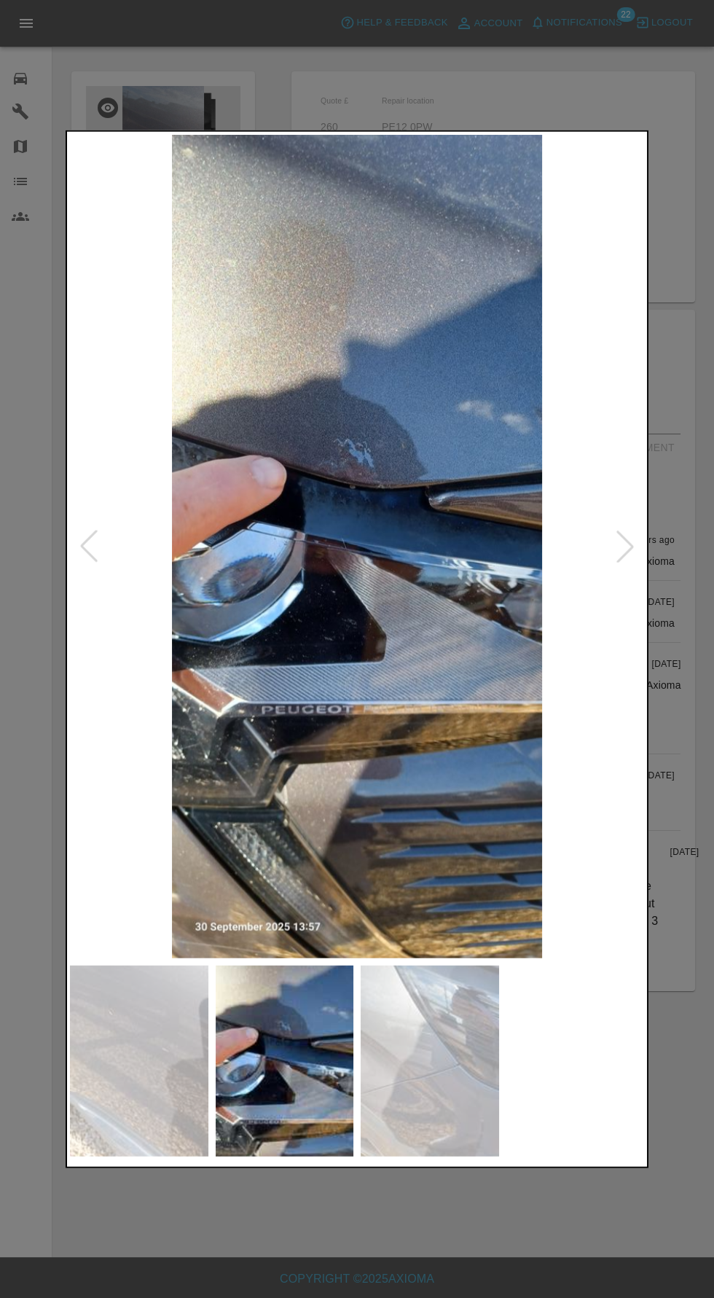
click at [397, 1108] on img at bounding box center [430, 1061] width 139 height 192
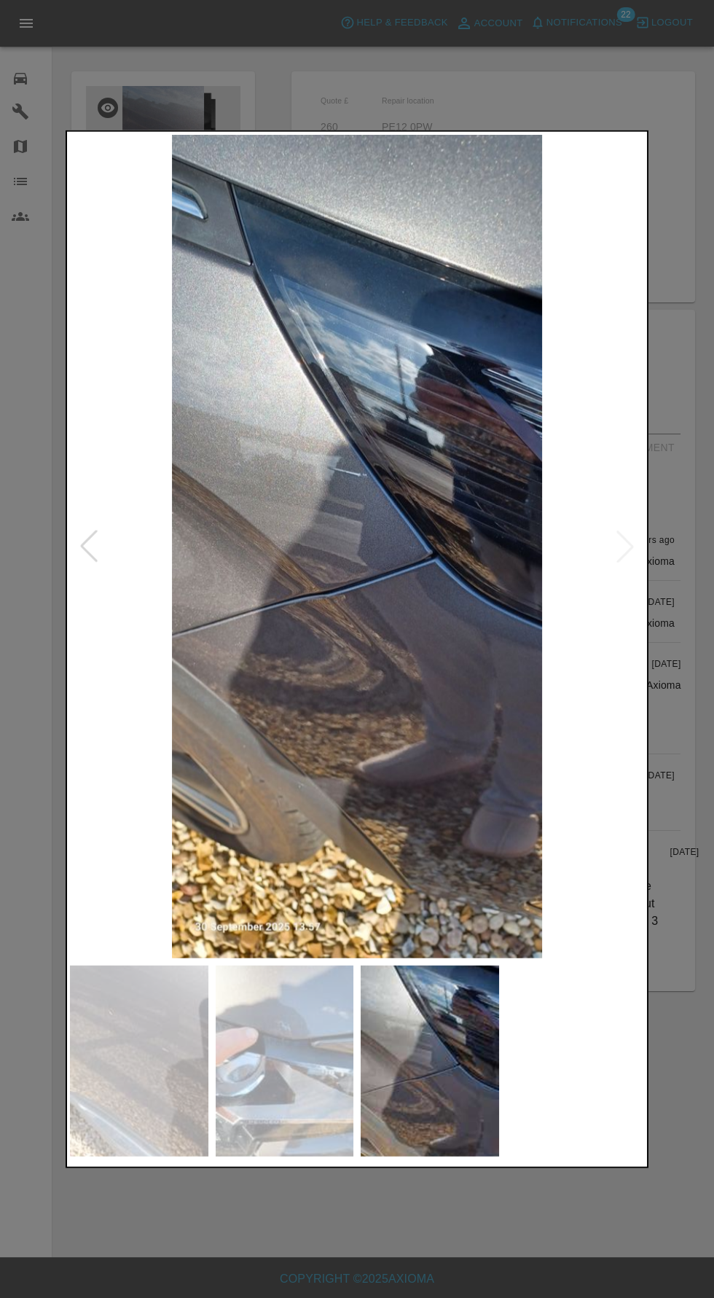
click at [160, 1085] on img at bounding box center [139, 1061] width 139 height 192
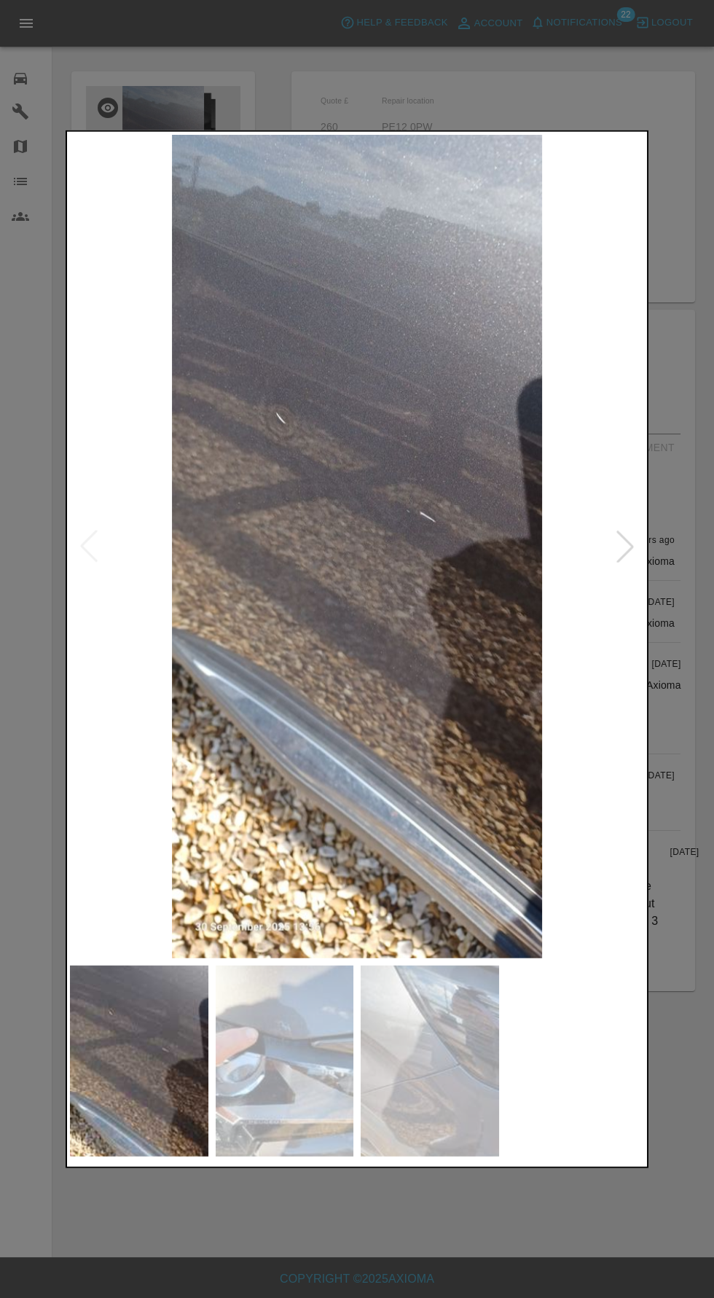
click at [293, 1238] on div at bounding box center [357, 649] width 714 height 1298
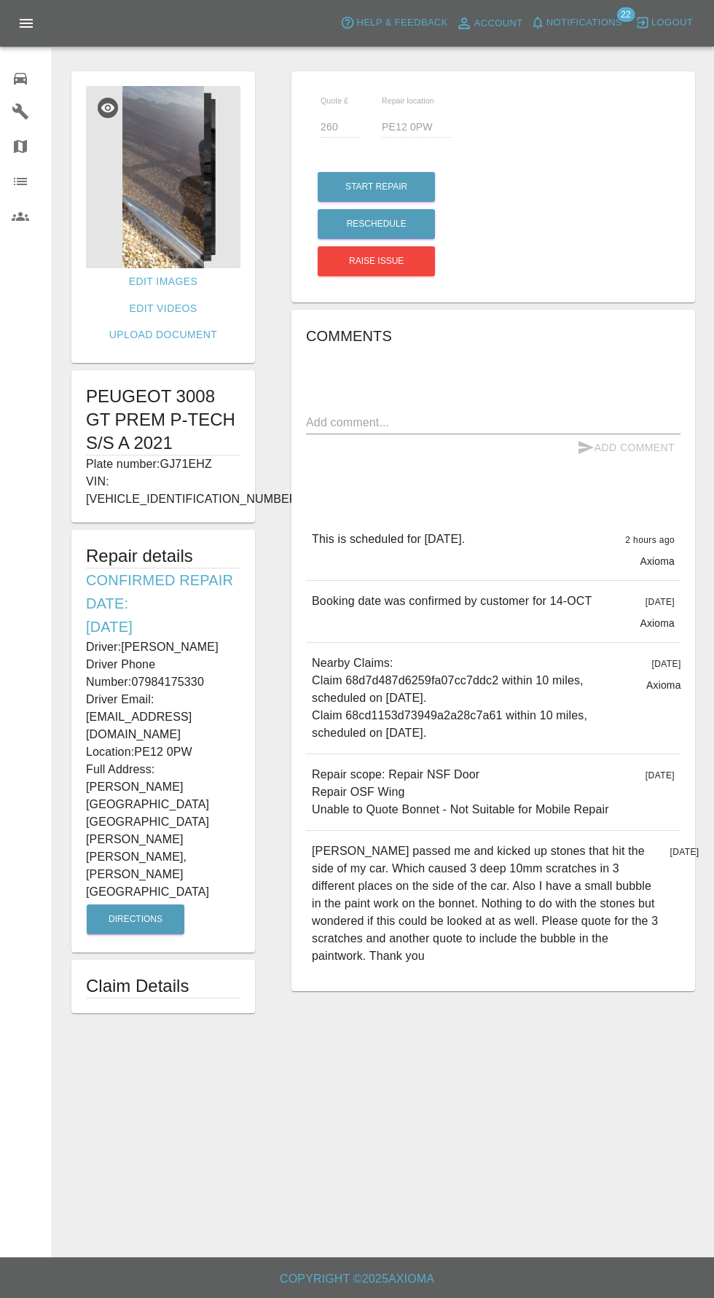
click at [17, 73] on icon at bounding box center [20, 79] width 13 height 12
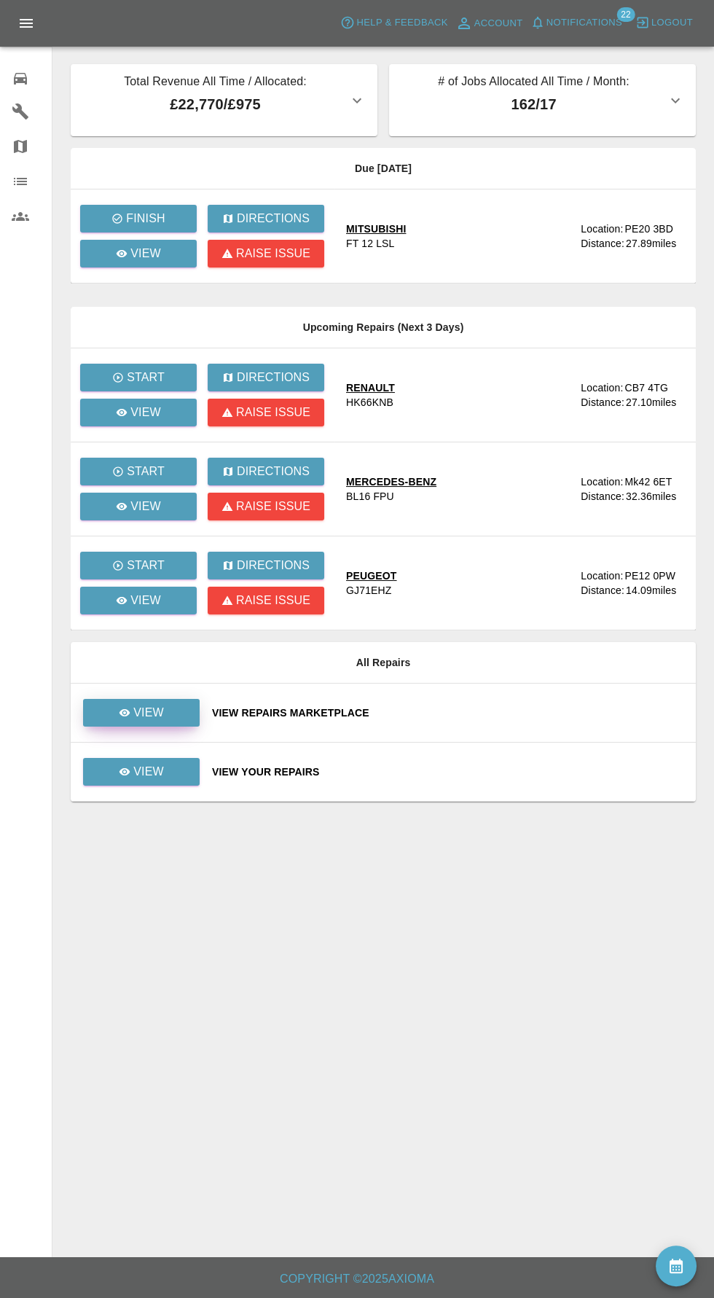
click at [149, 710] on p "View" at bounding box center [148, 712] width 31 height 17
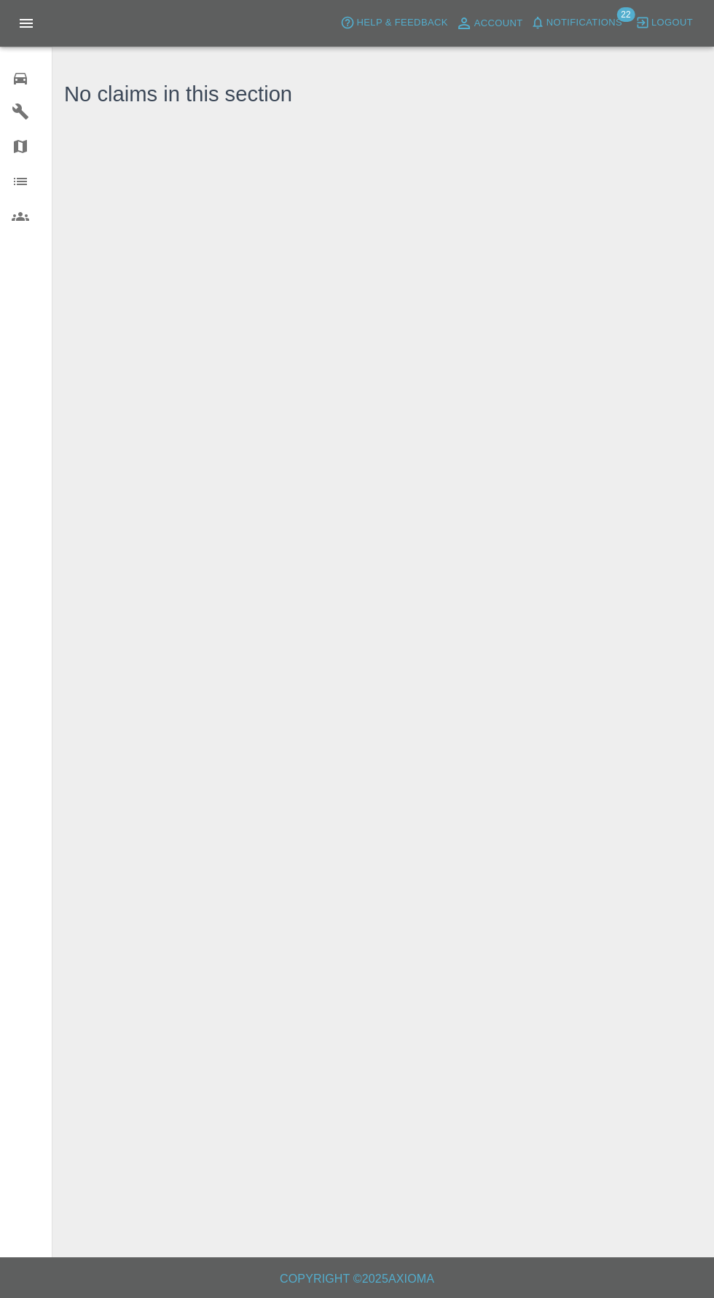
click at [578, 20] on span "Notifications" at bounding box center [585, 23] width 76 height 17
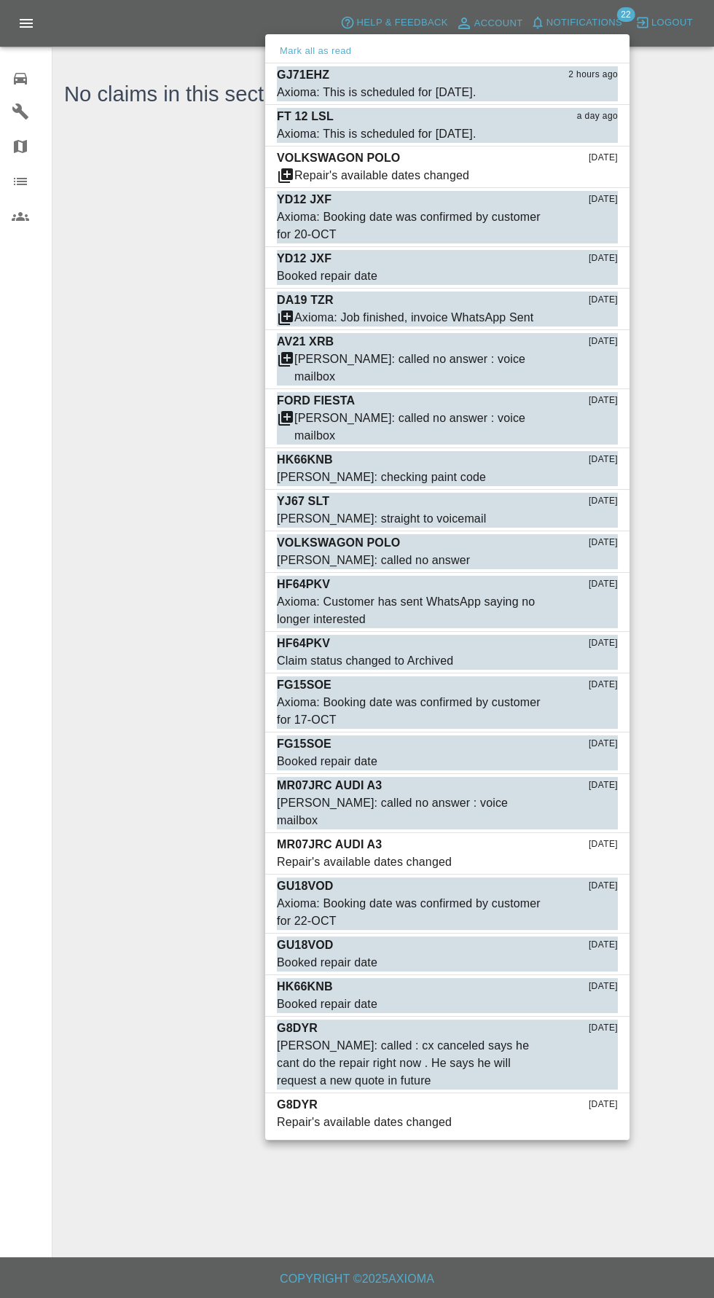
click at [12, 74] on div at bounding box center [357, 649] width 714 height 1298
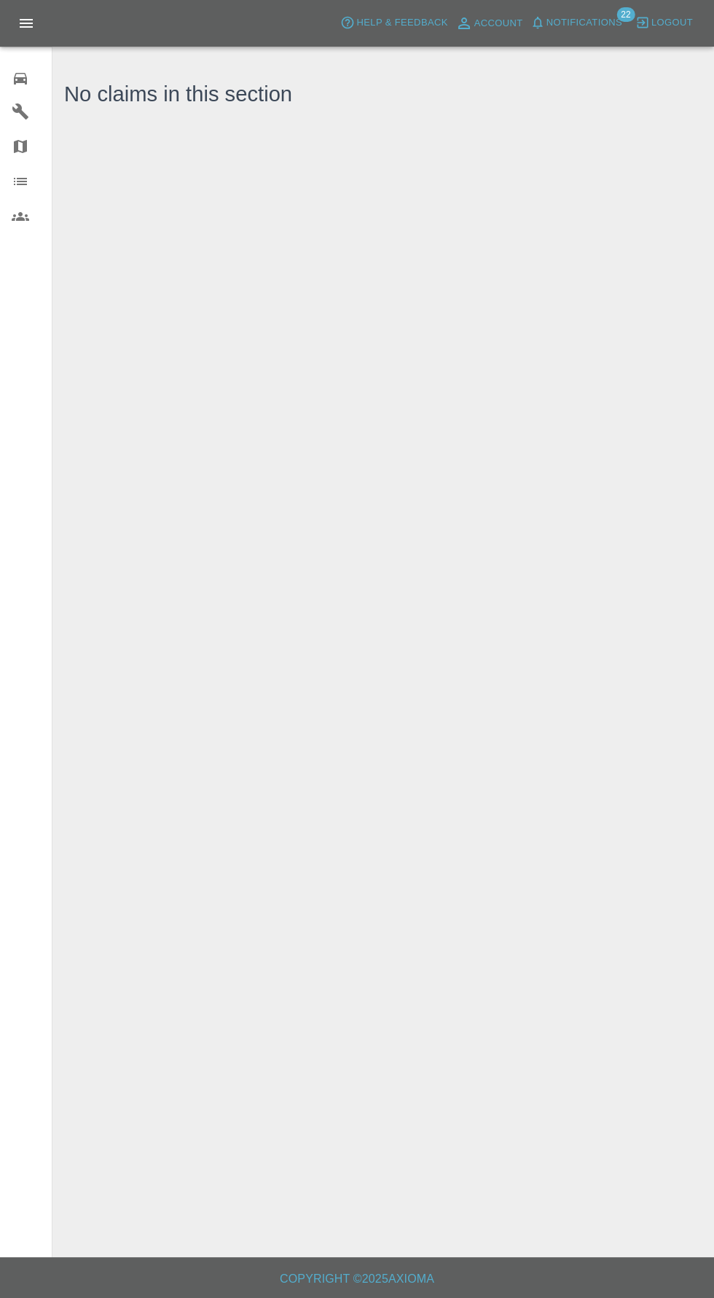
click at [20, 78] on icon at bounding box center [20, 79] width 13 height 12
